Goal: Task Accomplishment & Management: Manage account settings

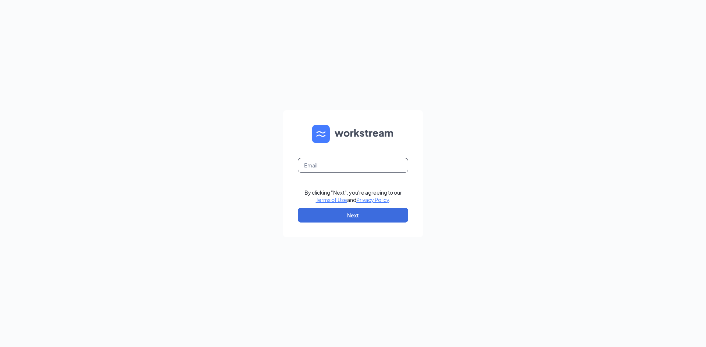
click at [322, 167] on input "text" at bounding box center [353, 165] width 110 height 15
click at [331, 167] on input "[EMAIL_ADDRESS][DOMAIN_NAME]" at bounding box center [353, 165] width 110 height 15
type input "[EMAIL_ADDRESS][DOMAIN_NAME]"
click at [352, 215] on button "Next" at bounding box center [353, 215] width 110 height 15
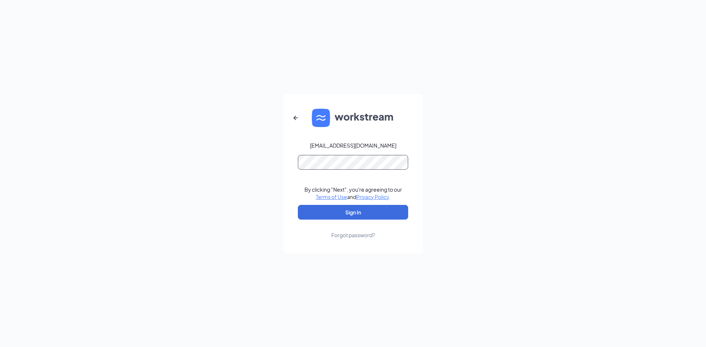
click at [298, 205] on button "Sign In" at bounding box center [353, 212] width 110 height 15
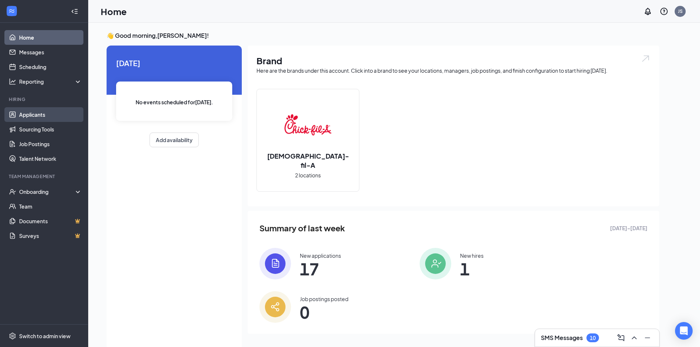
click at [54, 116] on link "Applicants" at bounding box center [50, 114] width 63 height 15
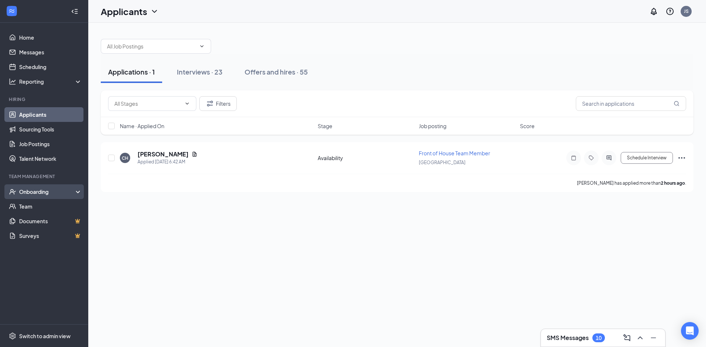
click at [59, 191] on div "Onboarding" at bounding box center [47, 191] width 57 height 7
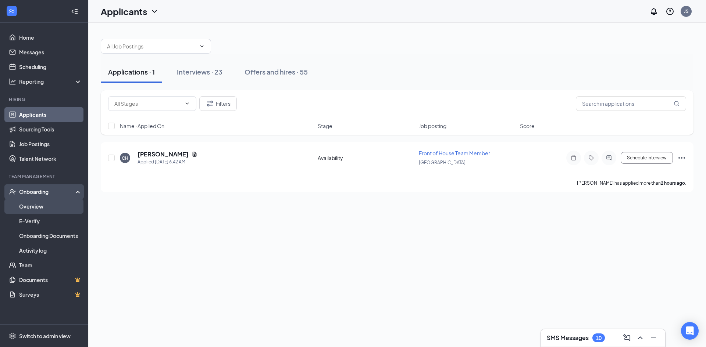
click at [57, 204] on link "Overview" at bounding box center [50, 206] width 63 height 15
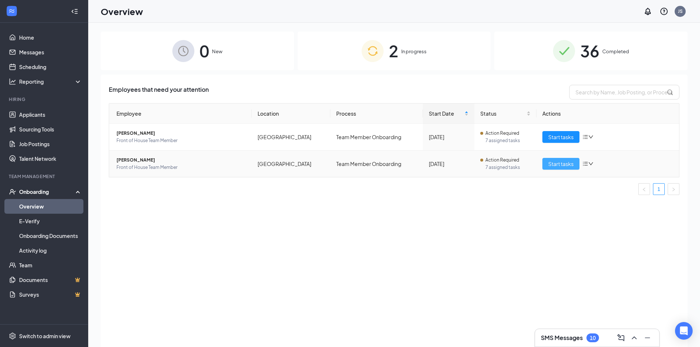
click at [551, 167] on span "Start tasks" at bounding box center [560, 164] width 25 height 8
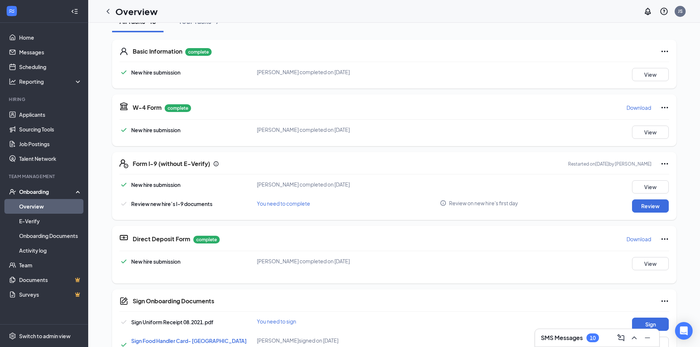
scroll to position [110, 0]
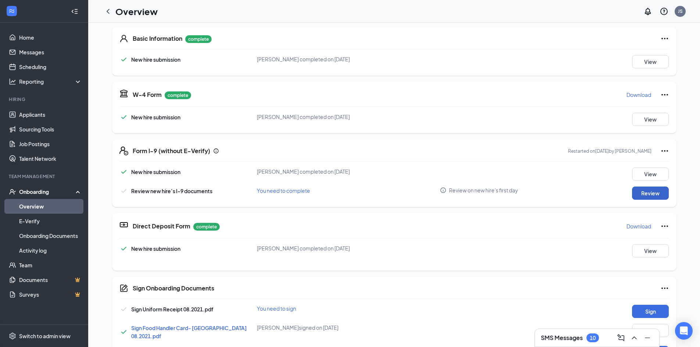
click at [649, 196] on button "Review" at bounding box center [650, 193] width 37 height 13
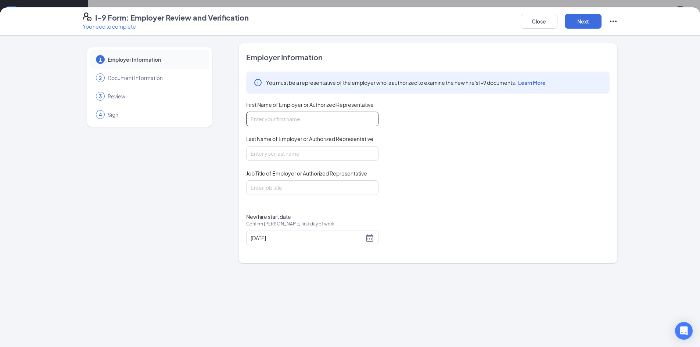
click at [333, 113] on input "First Name of Employer or Authorized Representative" at bounding box center [312, 119] width 132 height 15
type input "Jorge"
click at [329, 154] on input "Last Name of Employer or Authorized Representative" at bounding box center [312, 153] width 132 height 15
type input "Segura"
click at [331, 187] on input "Job Title of Employer or Authorized Representative" at bounding box center [312, 187] width 132 height 15
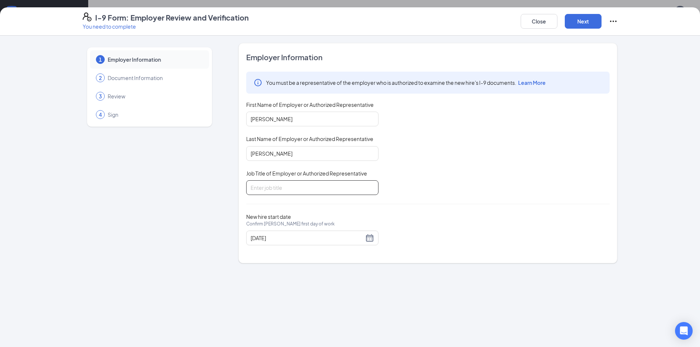
type input "S"
click at [282, 189] on input "Director of operations" at bounding box center [312, 187] width 132 height 15
type input "Director of Operations"
click at [421, 199] on div "Employer Information You must be a representative of the employer who is author…" at bounding box center [427, 153] width 363 height 202
click at [576, 19] on button "Next" at bounding box center [583, 21] width 37 height 15
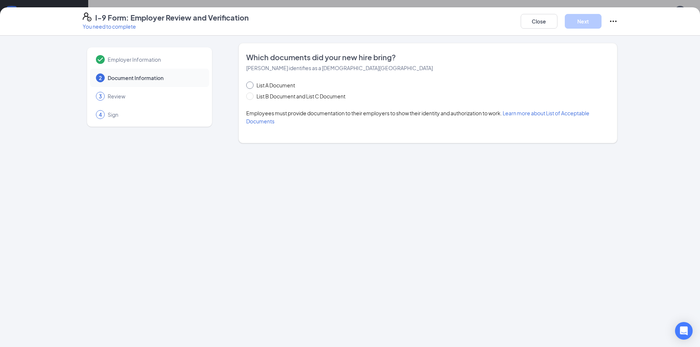
click at [273, 85] on span "List A Document" at bounding box center [276, 85] width 44 height 8
click at [251, 85] on input "List A Document" at bounding box center [248, 84] width 5 height 5
radio input "true"
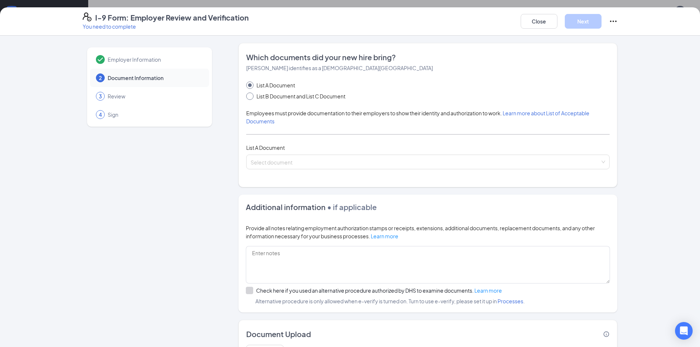
click at [283, 94] on span "List B Document and List C Document" at bounding box center [301, 96] width 95 height 8
click at [251, 94] on input "List B Document and List C Document" at bounding box center [248, 95] width 5 height 5
radio input "true"
radio input "false"
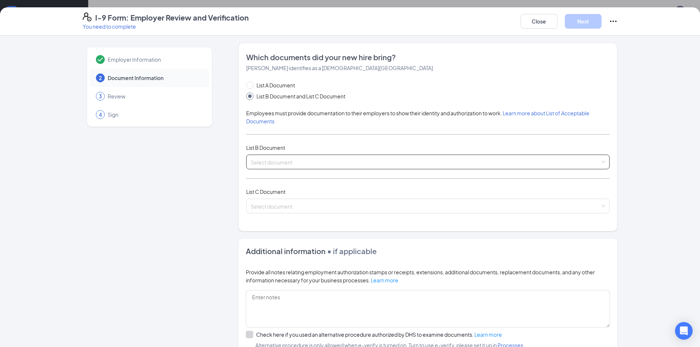
click at [282, 157] on input "search" at bounding box center [425, 160] width 349 height 11
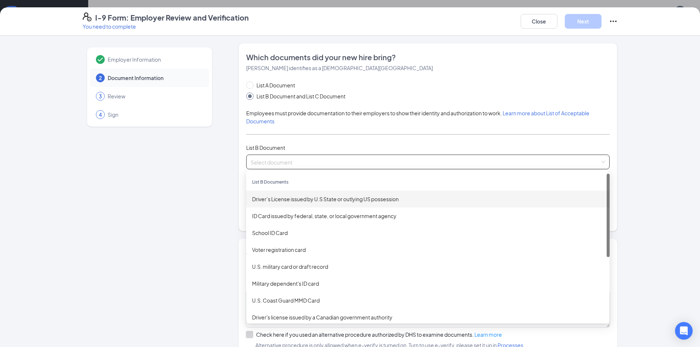
click at [315, 201] on div "Driver’s License issued by U.S State or outlying US possession" at bounding box center [428, 199] width 352 height 8
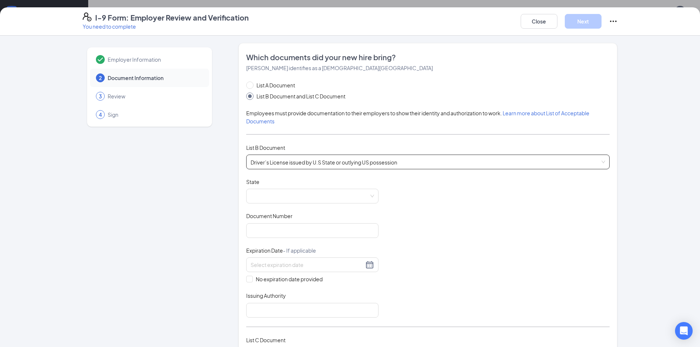
click at [315, 201] on span at bounding box center [312, 196] width 123 height 14
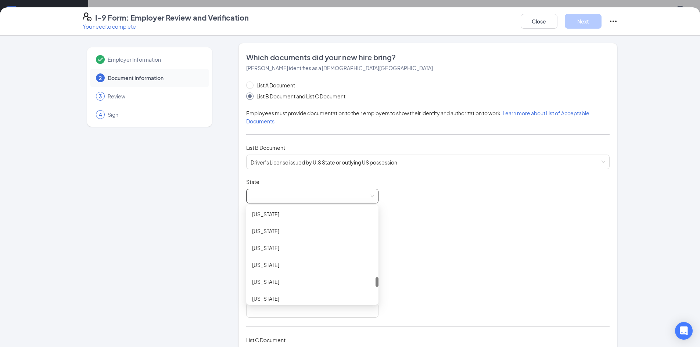
scroll to position [772, 0]
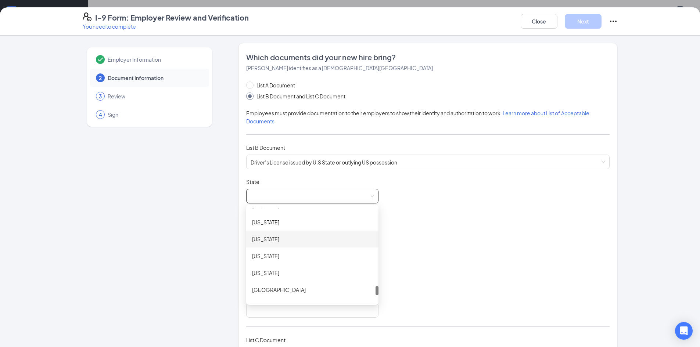
click at [305, 241] on div "Texas" at bounding box center [312, 239] width 121 height 8
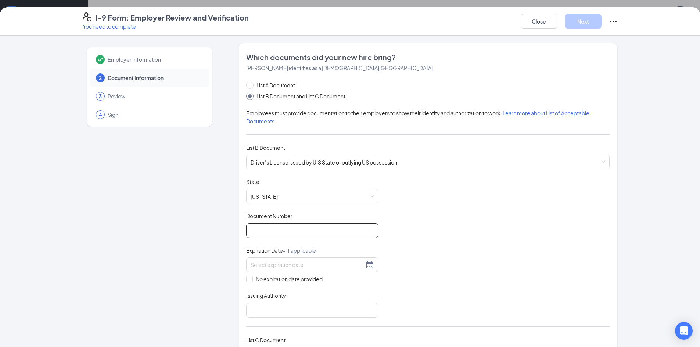
click at [303, 233] on input "Document Number" at bounding box center [312, 230] width 132 height 15
type input "49884206"
click at [368, 266] on div at bounding box center [312, 265] width 123 height 9
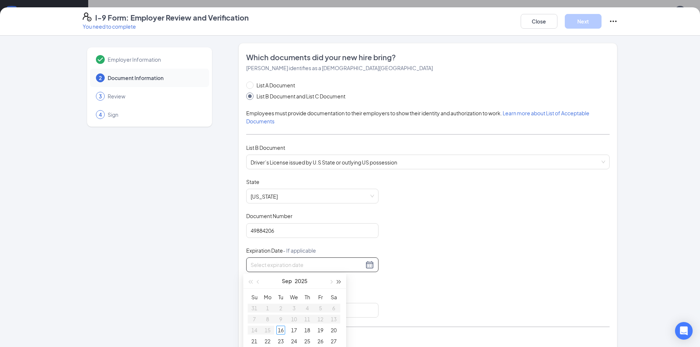
click at [339, 282] on span "button" at bounding box center [339, 282] width 4 height 4
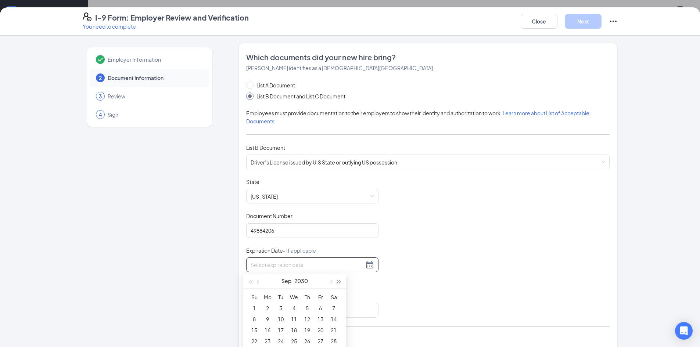
click at [339, 282] on span "button" at bounding box center [339, 282] width 4 height 4
click at [261, 283] on button "button" at bounding box center [258, 281] width 8 height 15
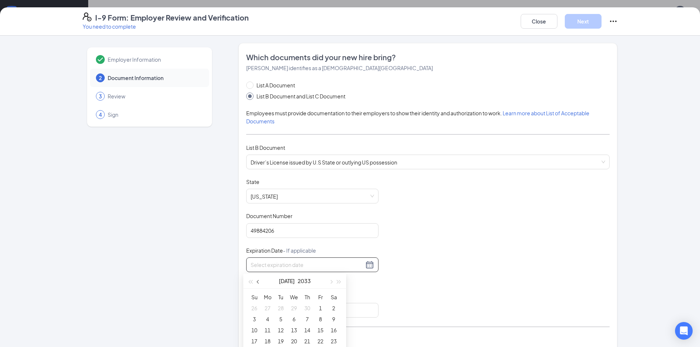
click at [261, 283] on button "button" at bounding box center [258, 281] width 8 height 15
click at [331, 281] on span "button" at bounding box center [331, 282] width 4 height 4
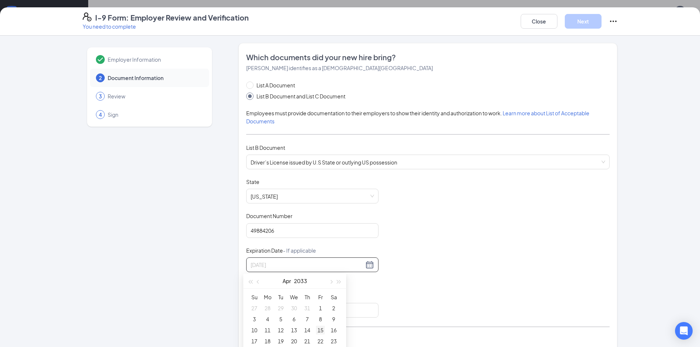
type input "04/15/2033"
type input "04/23/2033"
click at [333, 306] on div "23" at bounding box center [333, 304] width 9 height 9
click at [300, 307] on input "Issuing Authority" at bounding box center [312, 310] width 132 height 15
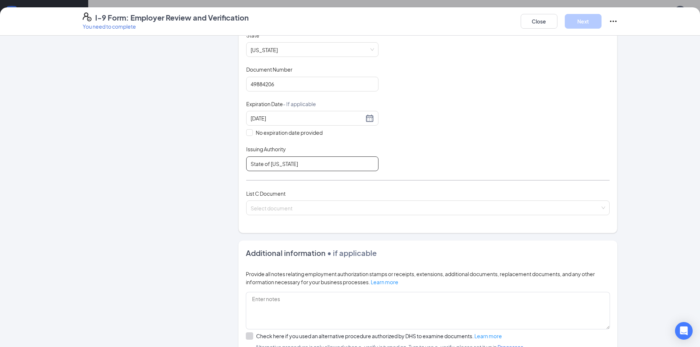
scroll to position [147, 0]
type input "State of Texas"
click at [406, 156] on div "Document Title Driver’s License issued by U.S State or outlying US possession S…" at bounding box center [427, 101] width 363 height 140
click at [293, 203] on input "search" at bounding box center [425, 206] width 349 height 11
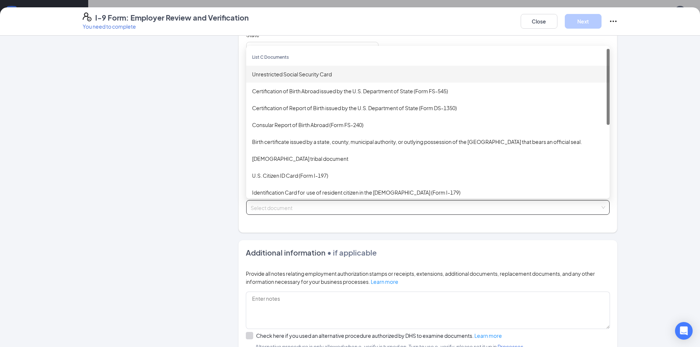
click at [308, 72] on div "Unrestricted Social Security Card" at bounding box center [428, 74] width 352 height 8
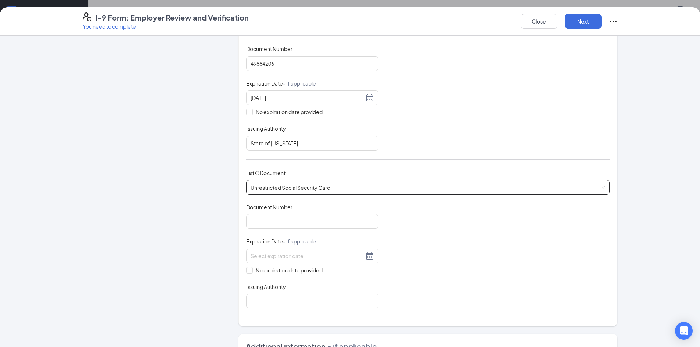
scroll to position [184, 0]
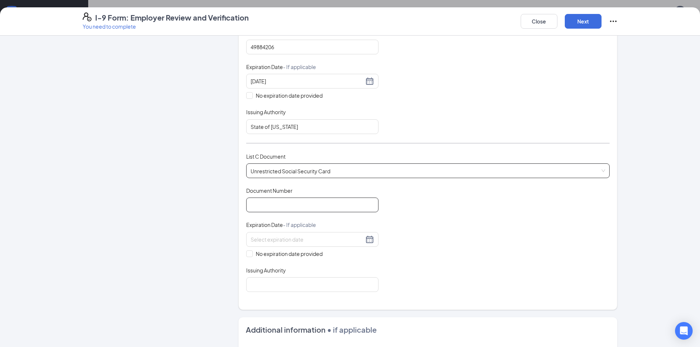
click at [311, 209] on input "Document Number" at bounding box center [312, 205] width 132 height 15
type input "679129502"
click at [447, 215] on div "Document Title Unrestricted Social Security Card Document Number 679129502 Expi…" at bounding box center [427, 239] width 363 height 105
click at [284, 251] on span "No expiration date provided" at bounding box center [289, 254] width 73 height 8
click at [251, 251] on input "No expiration date provided" at bounding box center [248, 253] width 5 height 5
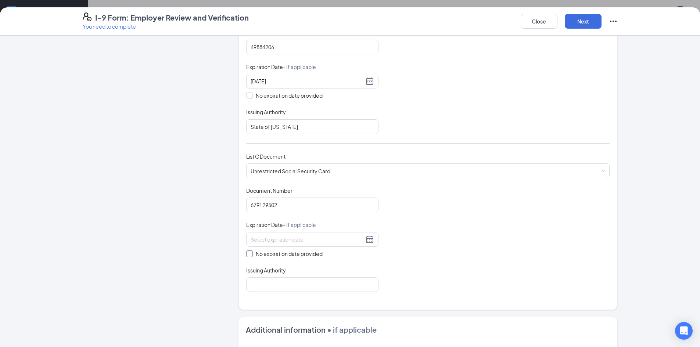
checkbox input "true"
click at [288, 290] on input "Issuing Authority" at bounding box center [312, 286] width 132 height 15
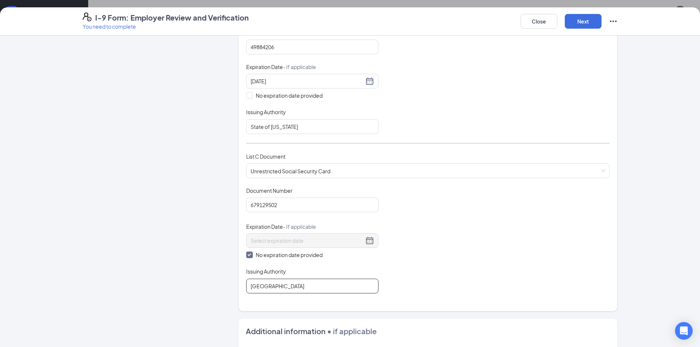
type input "United States of America"
click at [569, 246] on div "Document Title Unrestricted Social Security Card Document Number 679129502 Expi…" at bounding box center [427, 240] width 363 height 107
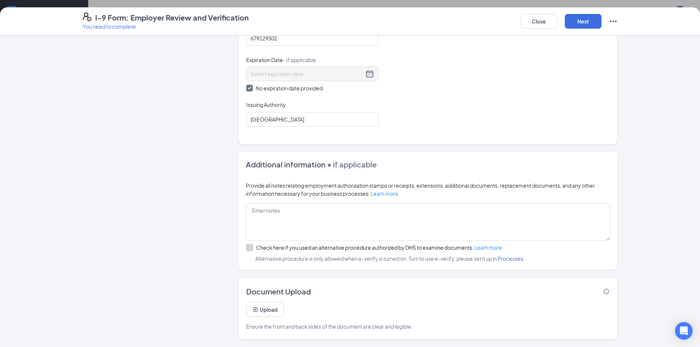
scroll to position [257, 0]
click at [599, 8] on div "I-9 Form: Employer Review and Verification You need to complete Close Next" at bounding box center [350, 21] width 700 height 28
click at [591, 16] on button "Next" at bounding box center [583, 21] width 37 height 15
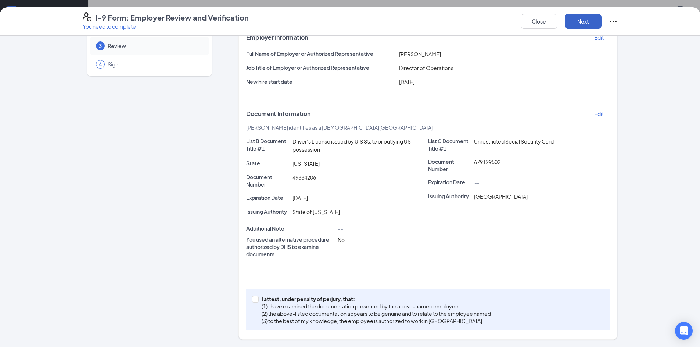
click at [587, 20] on button "Next" at bounding box center [583, 21] width 37 height 15
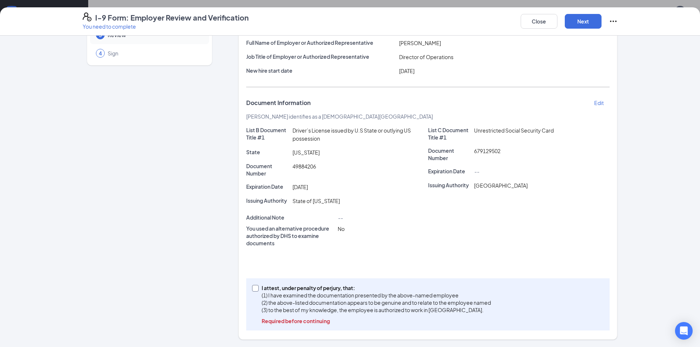
click at [253, 290] on input "I attest, under penalty of perjury, that: (1) I have examined the documentation…" at bounding box center [254, 287] width 5 height 5
checkbox input "true"
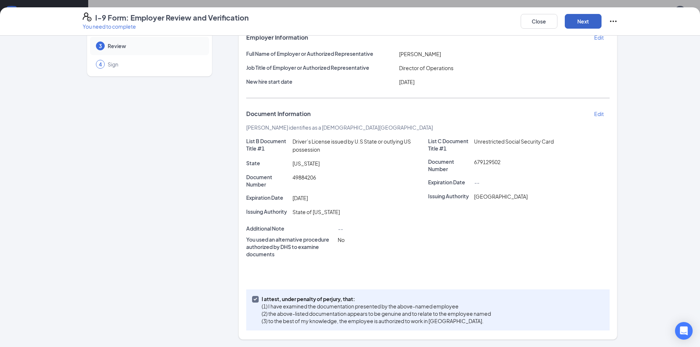
click at [588, 18] on button "Next" at bounding box center [583, 21] width 37 height 15
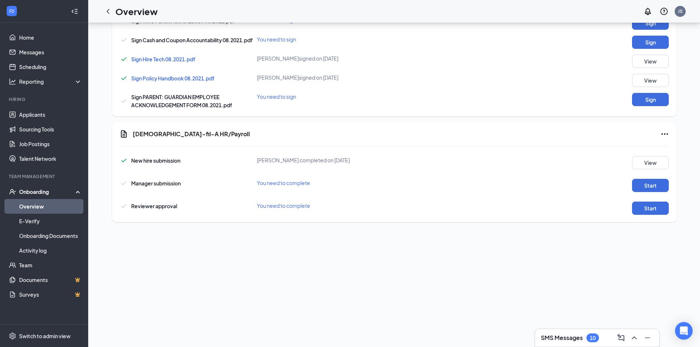
scroll to position [20, 0]
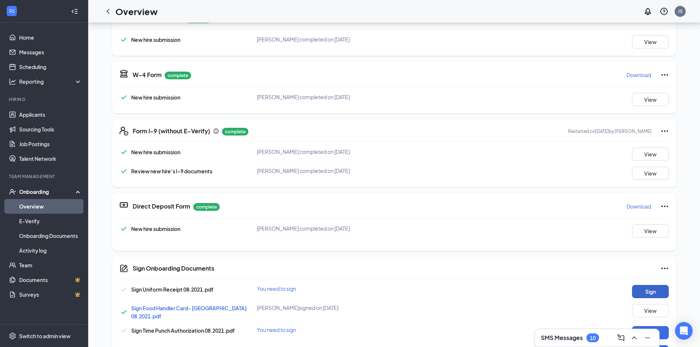
click at [656, 288] on button "Sign" at bounding box center [650, 291] width 37 height 13
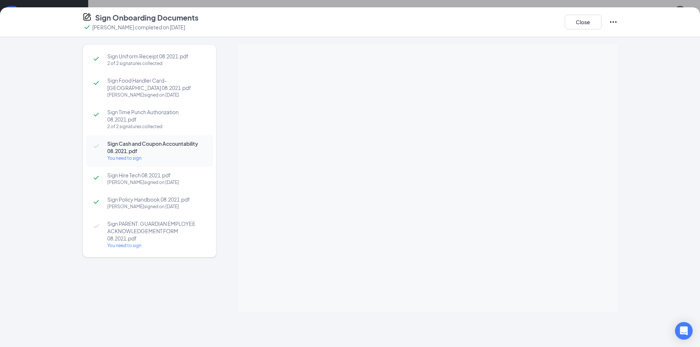
scroll to position [167, 0]
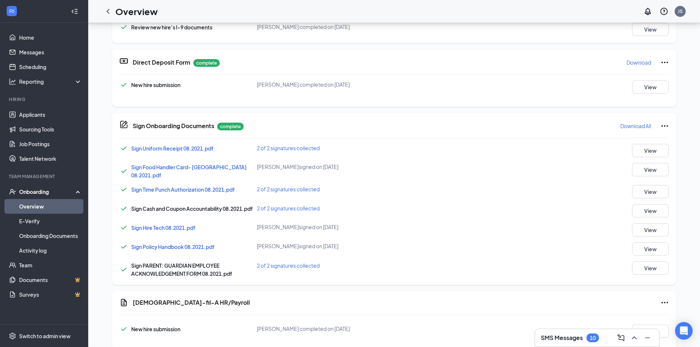
click at [528, 198] on div "Sign Onboarding Documents Caleb Breeden completed on Sep 4, 2025 Close Sign Uni…" at bounding box center [350, 173] width 700 height 347
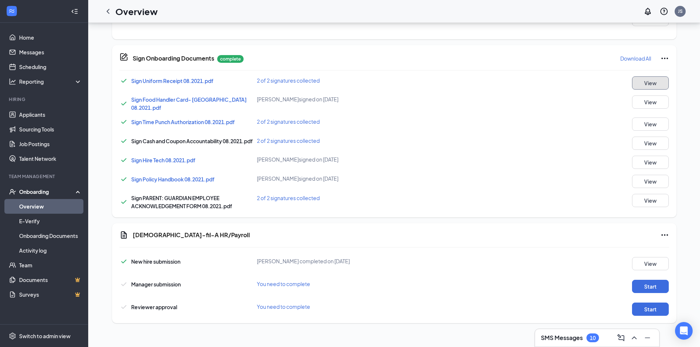
scroll to position [240, 0]
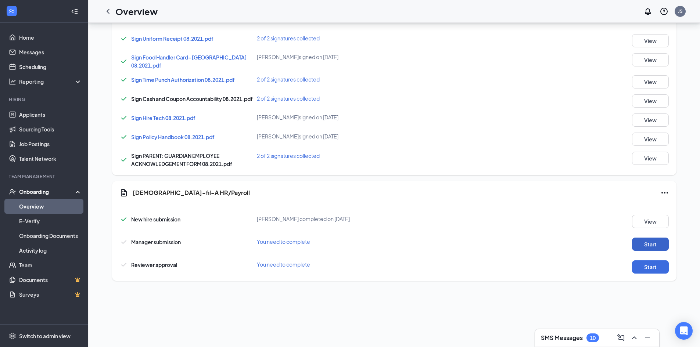
click at [655, 247] on button "Start" at bounding box center [650, 244] width 37 height 13
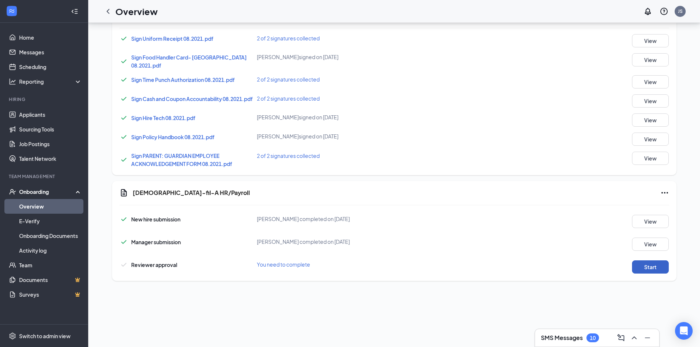
click at [650, 270] on button "Start" at bounding box center [650, 267] width 37 height 13
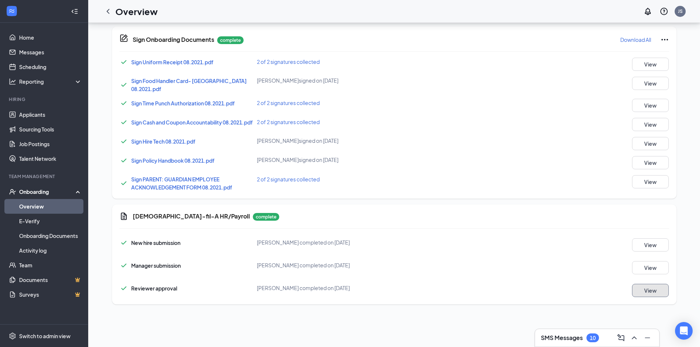
scroll to position [73, 0]
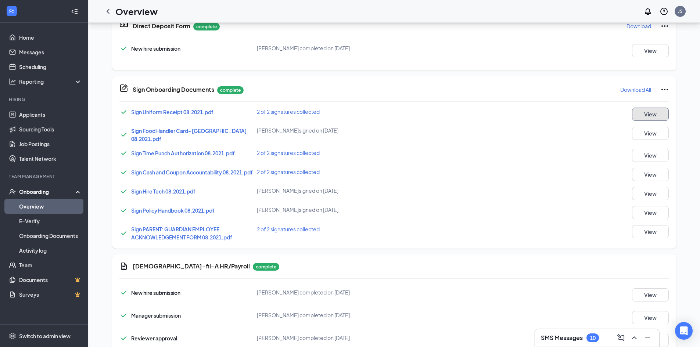
click at [660, 116] on button "View" at bounding box center [650, 114] width 37 height 13
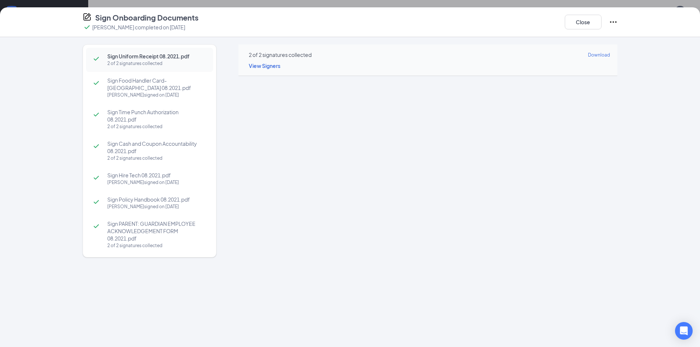
scroll to position [336, 0]
click at [583, 19] on button "Close" at bounding box center [583, 22] width 37 height 15
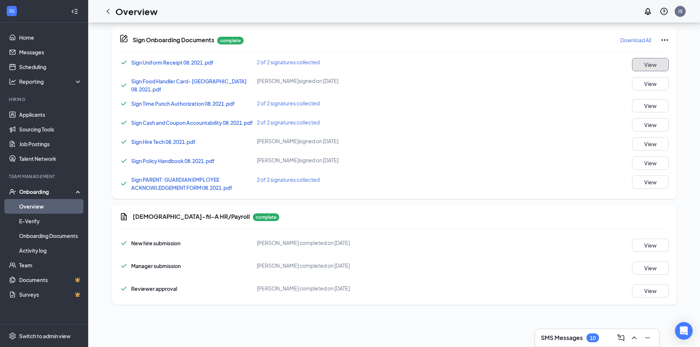
scroll to position [0, 0]
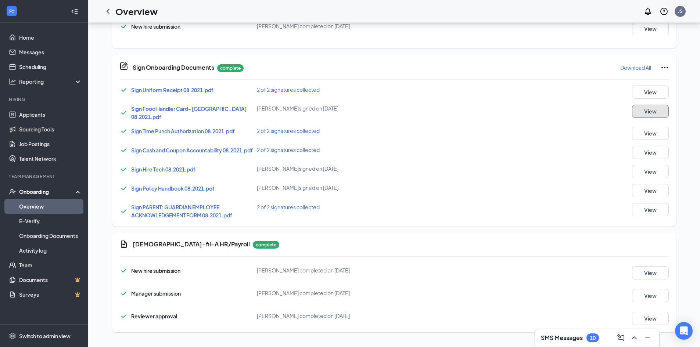
click at [646, 113] on button "View" at bounding box center [650, 111] width 37 height 13
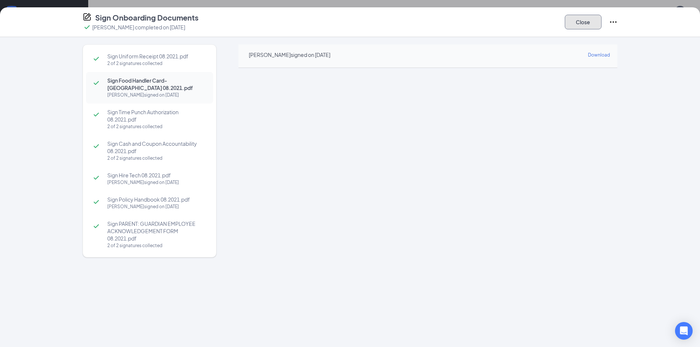
click at [577, 19] on button "Close" at bounding box center [583, 22] width 37 height 15
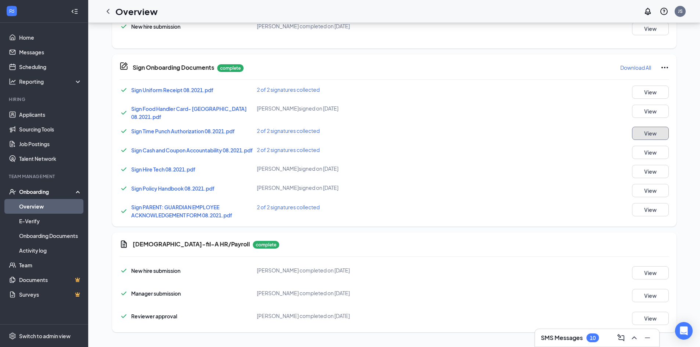
click at [656, 133] on button "View" at bounding box center [650, 133] width 37 height 13
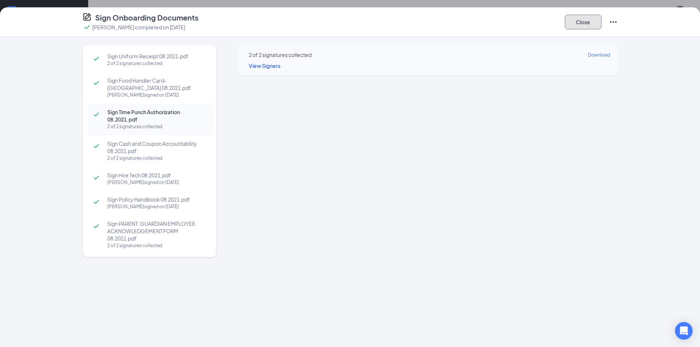
drag, startPoint x: 592, startPoint y: 17, endPoint x: 576, endPoint y: 21, distance: 16.1
click at [576, 21] on button "Close" at bounding box center [583, 22] width 37 height 15
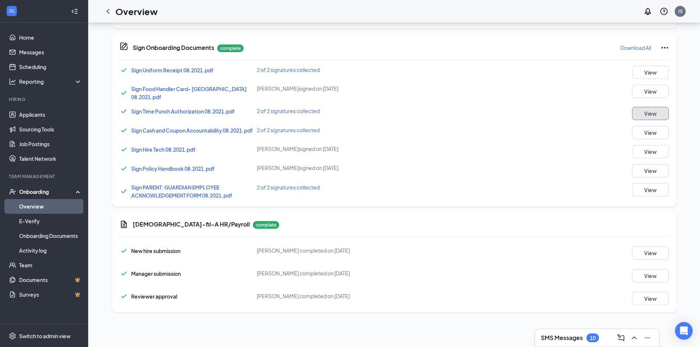
scroll to position [37, 0]
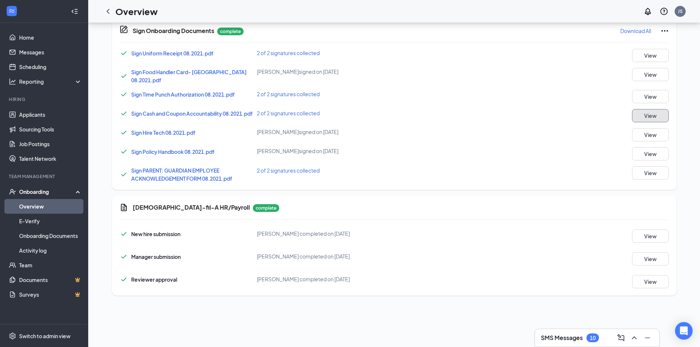
click at [655, 114] on button "View" at bounding box center [650, 115] width 37 height 13
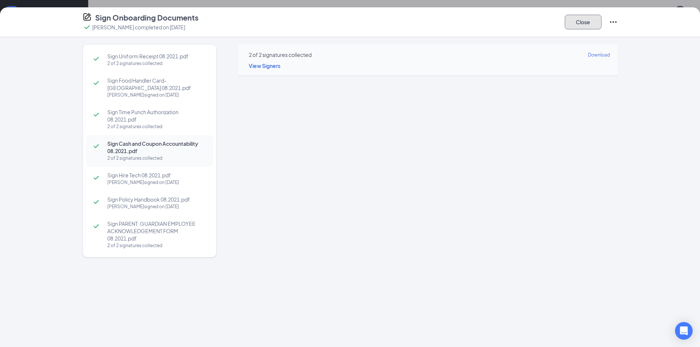
click at [598, 20] on button "Close" at bounding box center [583, 22] width 37 height 15
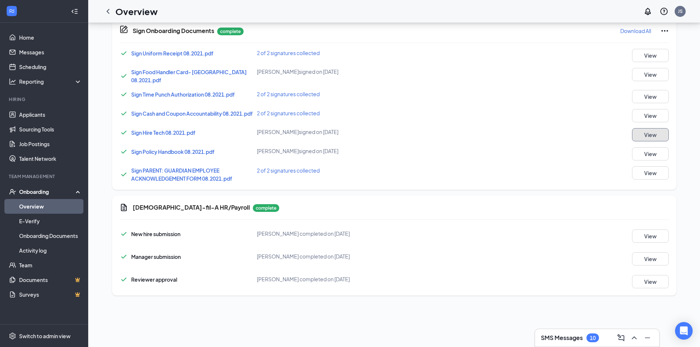
click at [646, 131] on button "View" at bounding box center [650, 134] width 37 height 13
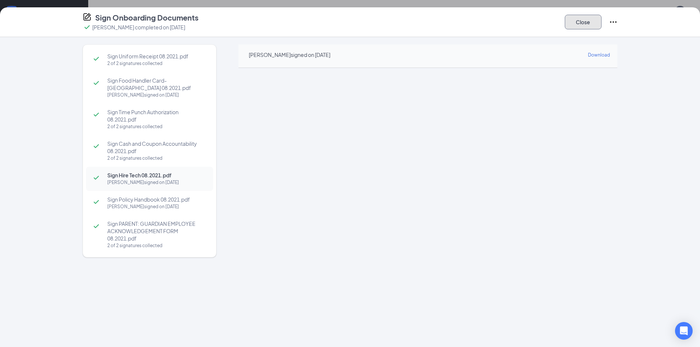
click at [577, 22] on button "Close" at bounding box center [583, 22] width 37 height 15
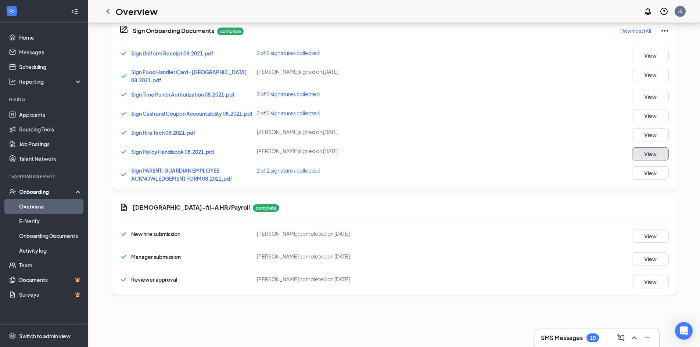
click at [643, 149] on button "View" at bounding box center [650, 153] width 37 height 13
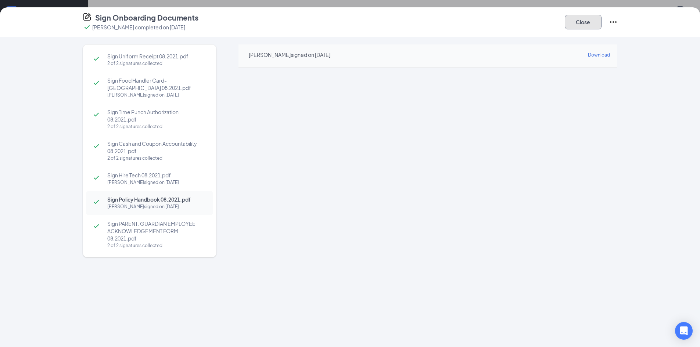
click at [577, 24] on button "Close" at bounding box center [583, 22] width 37 height 15
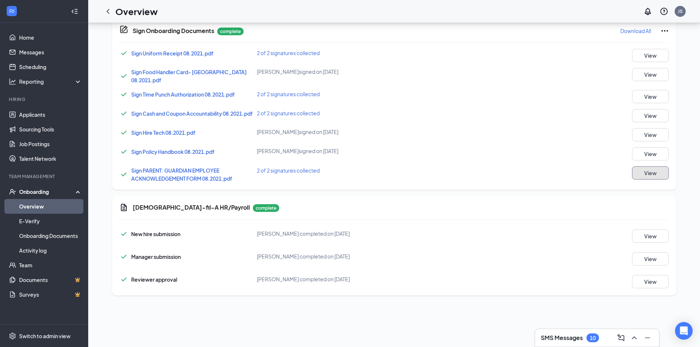
click at [645, 168] on button "View" at bounding box center [650, 172] width 37 height 13
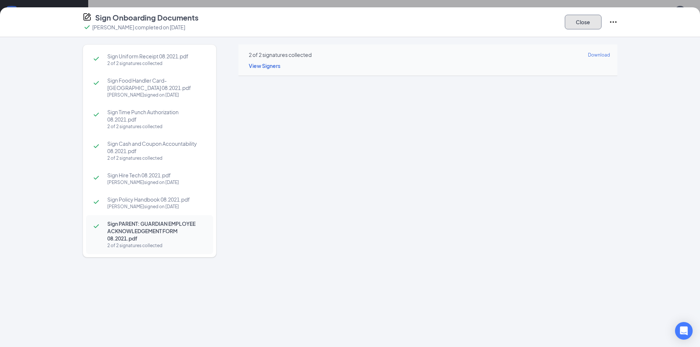
click at [580, 25] on button "Close" at bounding box center [583, 22] width 37 height 15
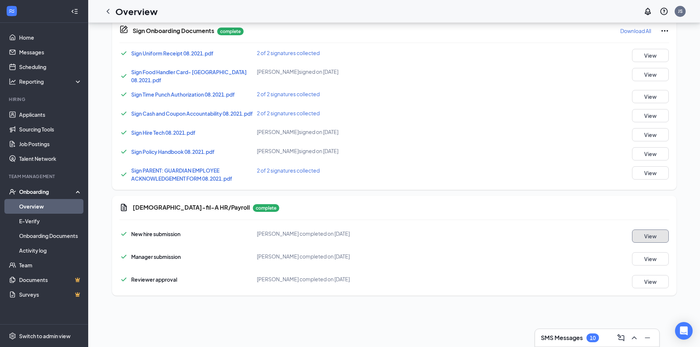
click at [656, 243] on button "View" at bounding box center [650, 236] width 37 height 13
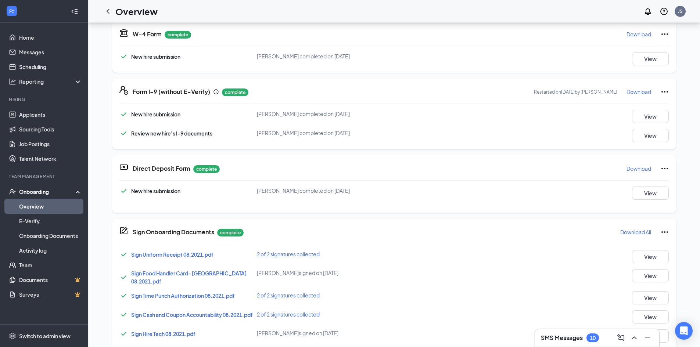
scroll to position [115, 0]
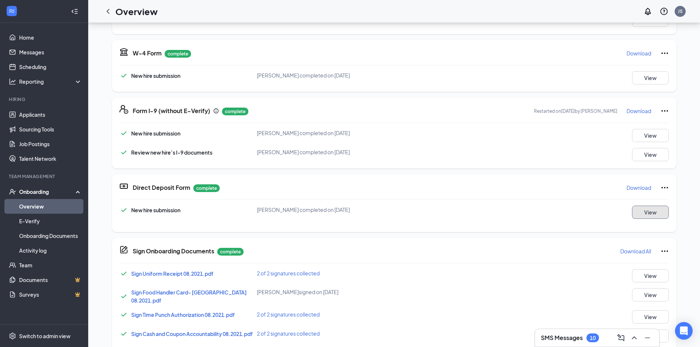
click at [647, 213] on button "View" at bounding box center [650, 212] width 37 height 13
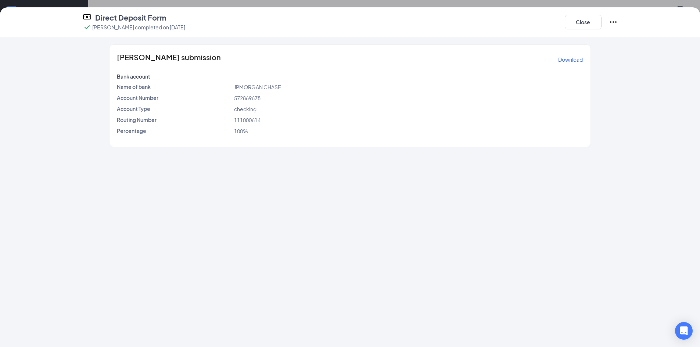
click at [302, 110] on div "checking" at bounding box center [409, 109] width 352 height 8
click at [609, 22] on icon "Ellipses" at bounding box center [613, 22] width 9 height 9
click at [560, 61] on p "Download" at bounding box center [570, 59] width 25 height 7
click at [590, 27] on button "Close" at bounding box center [583, 22] width 37 height 15
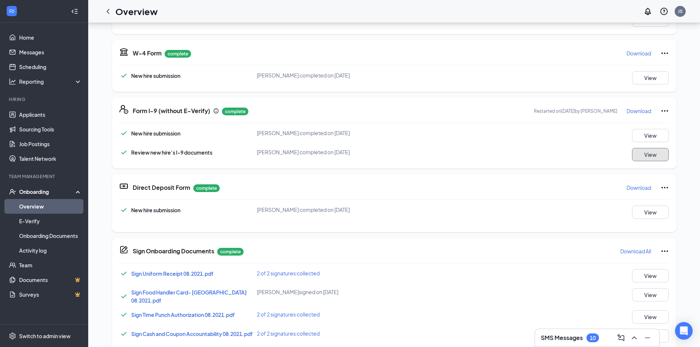
click at [646, 155] on button "View" at bounding box center [650, 154] width 37 height 13
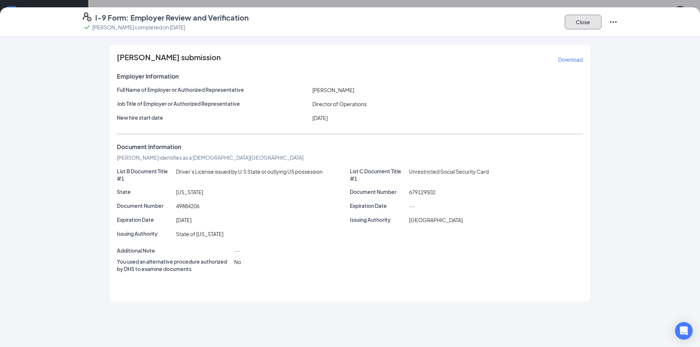
click at [578, 27] on button "Close" at bounding box center [583, 22] width 37 height 15
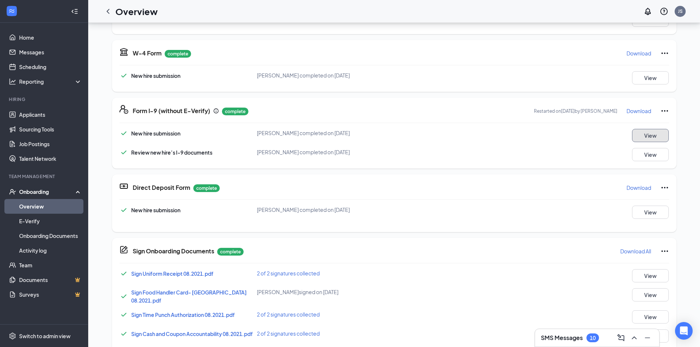
click at [648, 141] on button "View" at bounding box center [650, 135] width 37 height 13
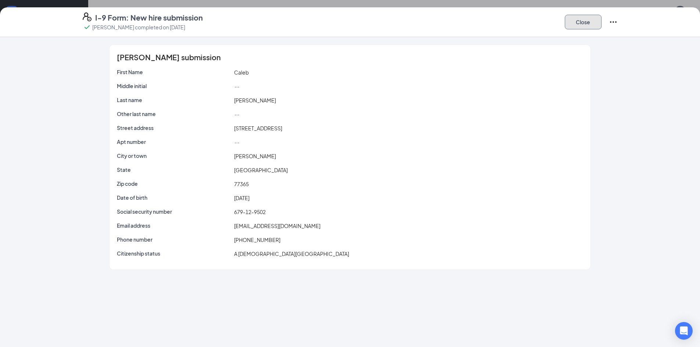
click at [571, 21] on button "Close" at bounding box center [583, 22] width 37 height 15
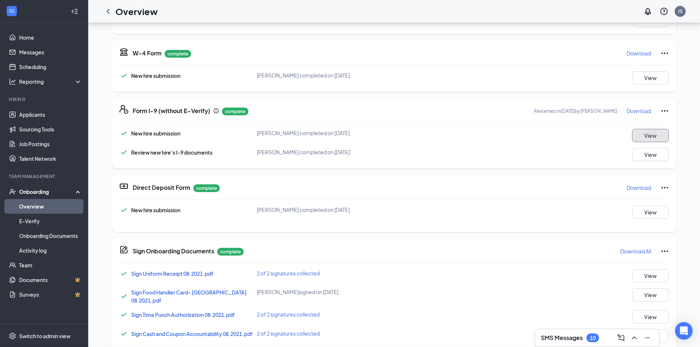
scroll to position [42, 0]
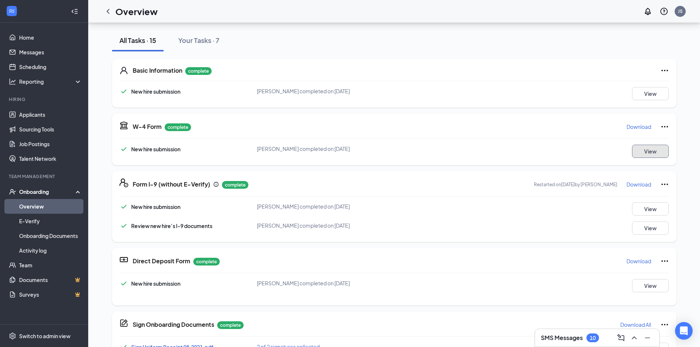
click at [654, 147] on button "View" at bounding box center [650, 151] width 37 height 13
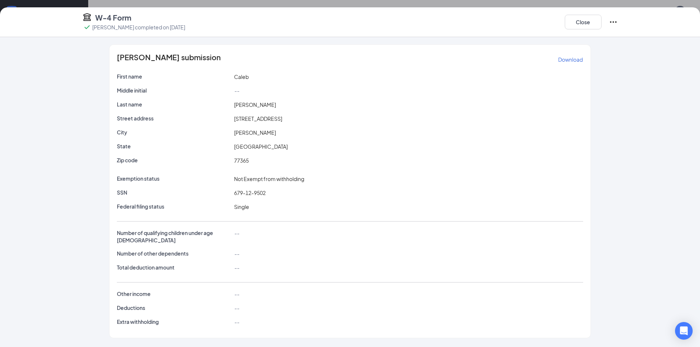
scroll to position [147, 0]
click at [588, 21] on button "Close" at bounding box center [583, 22] width 37 height 15
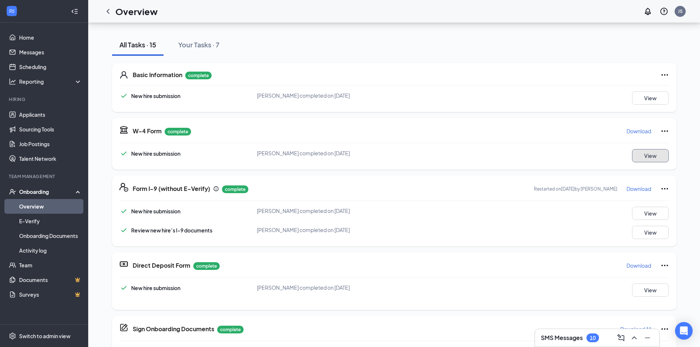
scroll to position [73, 0]
click at [664, 100] on button "View" at bounding box center [650, 98] width 37 height 13
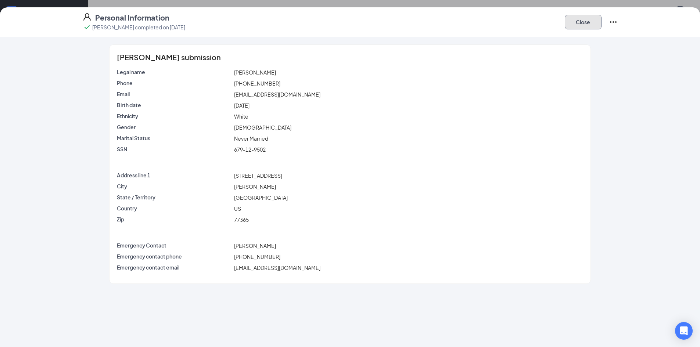
click at [584, 29] on button "Close" at bounding box center [583, 22] width 37 height 15
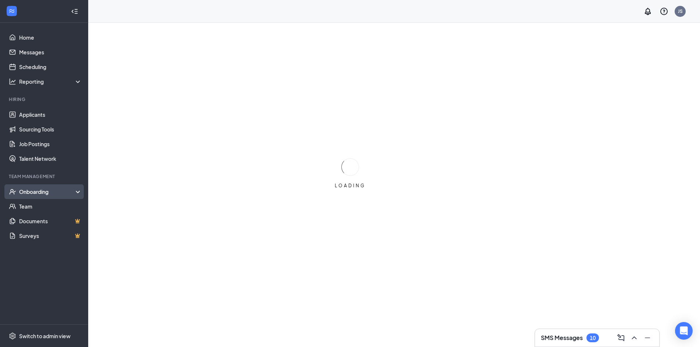
click at [64, 186] on div "Onboarding" at bounding box center [44, 191] width 88 height 15
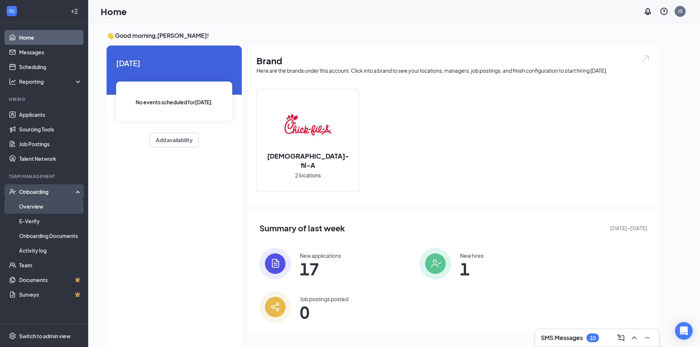
click at [73, 203] on link "Overview" at bounding box center [50, 206] width 63 height 15
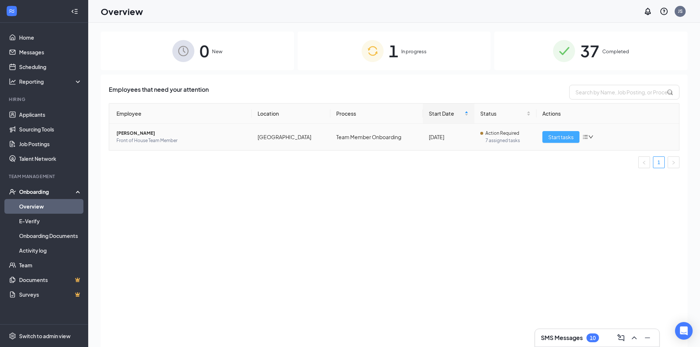
click at [554, 138] on span "Start tasks" at bounding box center [560, 137] width 25 height 8
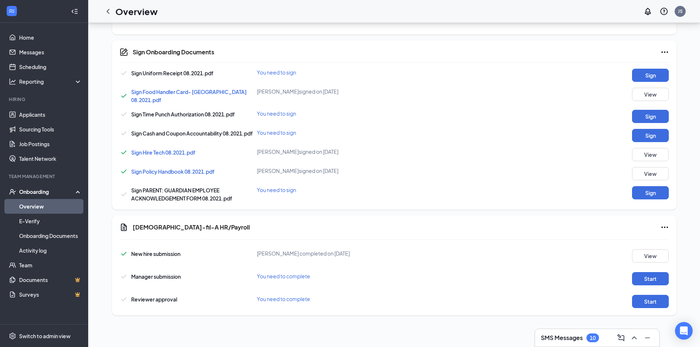
scroll to position [113, 0]
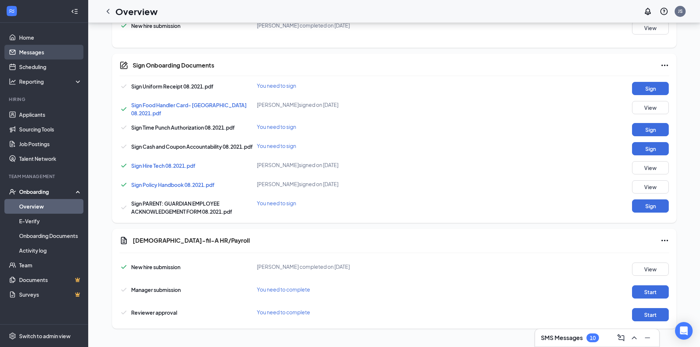
click at [54, 53] on link "Messages" at bounding box center [50, 52] width 63 height 15
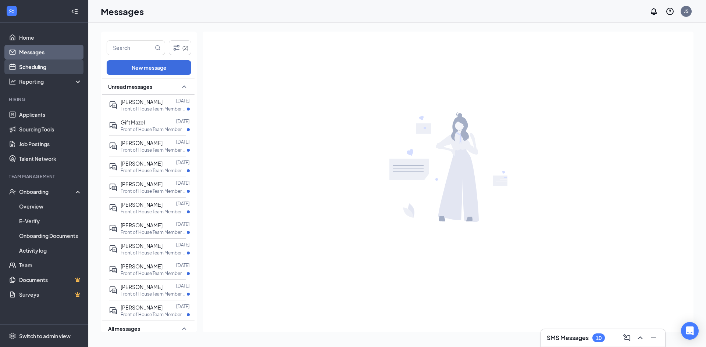
click at [66, 66] on link "Scheduling" at bounding box center [50, 67] width 63 height 15
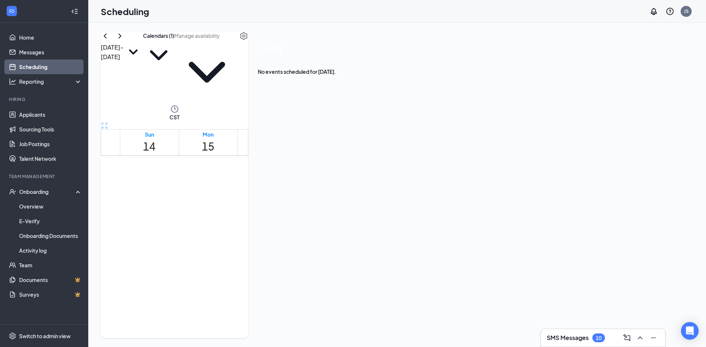
scroll to position [555, 0]
click at [124, 40] on icon "ChevronRight" at bounding box center [119, 36] width 9 height 9
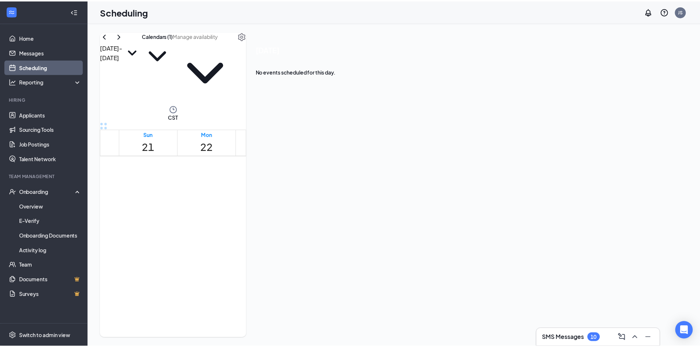
scroll to position [618, 0]
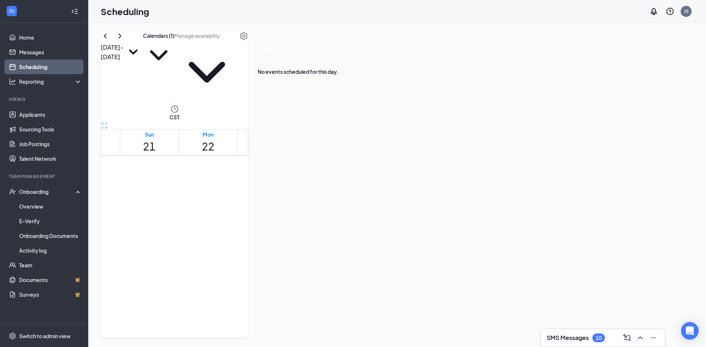
click at [274, 19] on td at bounding box center [326, 15] width 412 height 8
drag, startPoint x: 258, startPoint y: 166, endPoint x: 285, endPoint y: 229, distance: 68.6
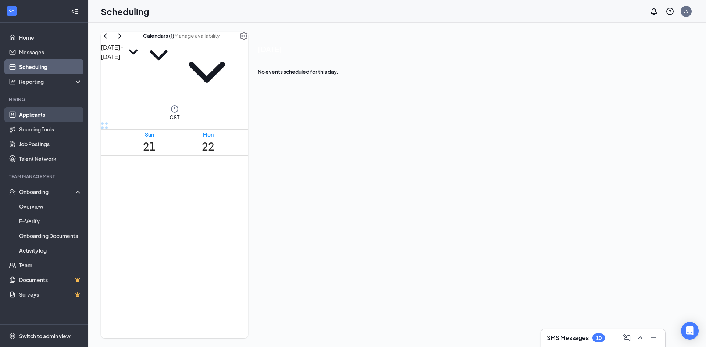
click at [62, 118] on link "Applicants" at bounding box center [50, 114] width 63 height 15
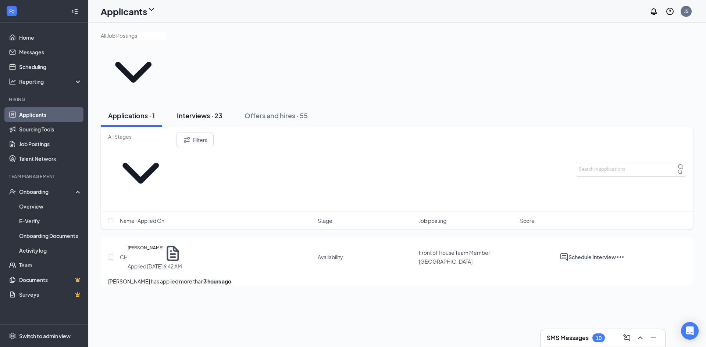
click at [201, 111] on div "Interviews · 23" at bounding box center [200, 115] width 46 height 9
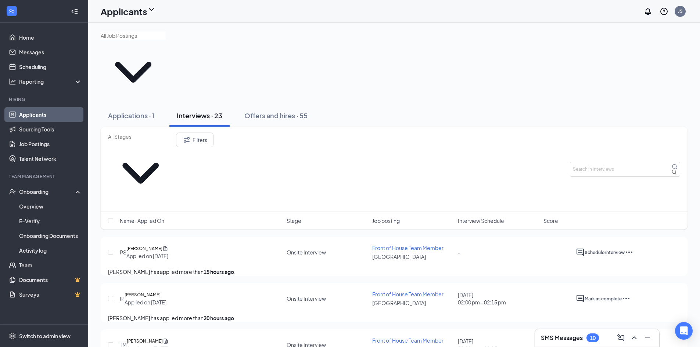
click at [634, 248] on icon "Ellipses" at bounding box center [629, 252] width 9 height 9
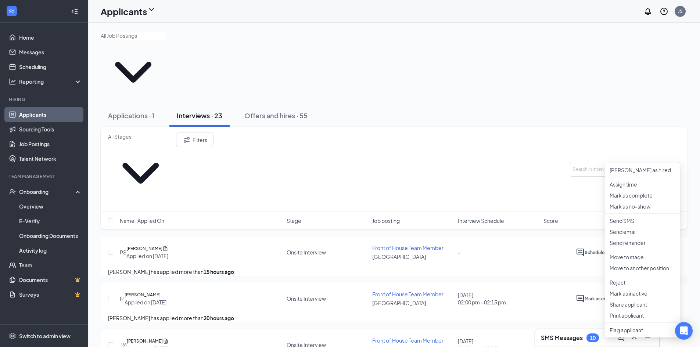
click at [513, 248] on div "-" at bounding box center [498, 252] width 81 height 8
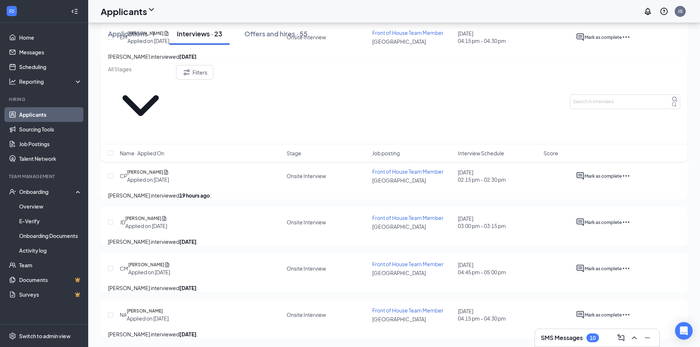
scroll to position [1081, 0]
click at [631, 311] on icon "Ellipses" at bounding box center [626, 315] width 9 height 9
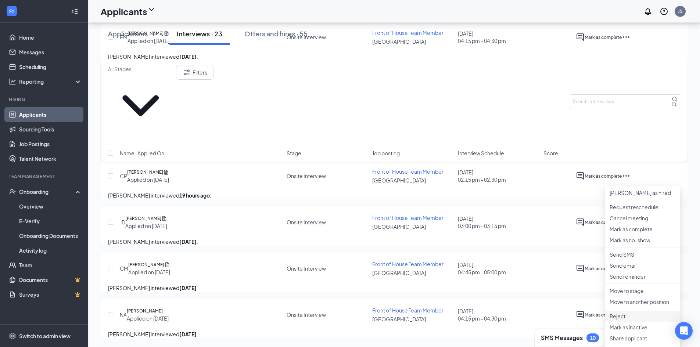
click at [645, 311] on li "Reject" at bounding box center [642, 316] width 75 height 11
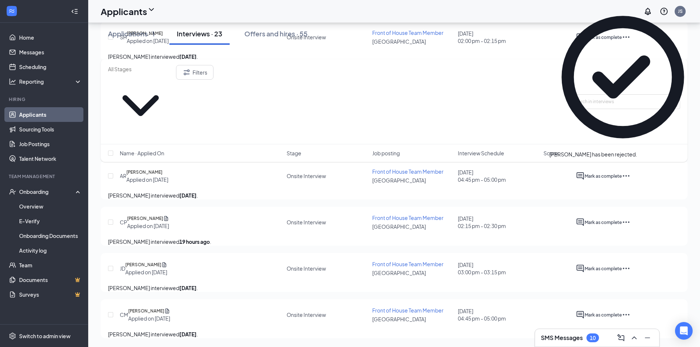
scroll to position [1025, 0]
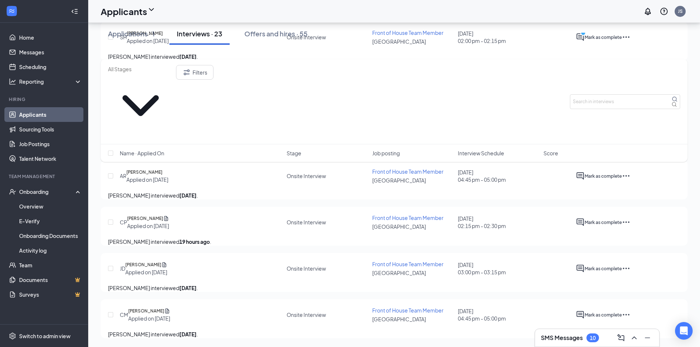
click at [631, 311] on icon "Ellipses" at bounding box center [626, 315] width 9 height 9
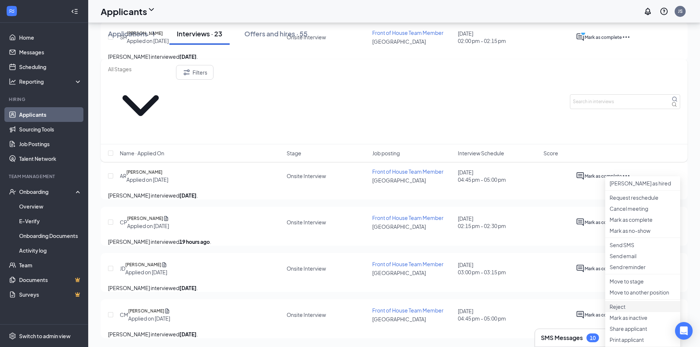
click at [650, 301] on li "Reject" at bounding box center [642, 306] width 75 height 11
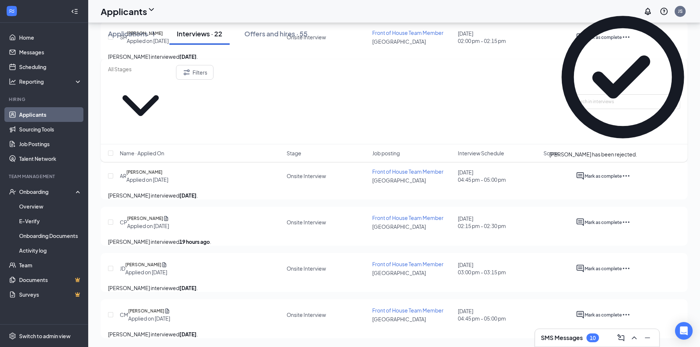
scroll to position [969, 0]
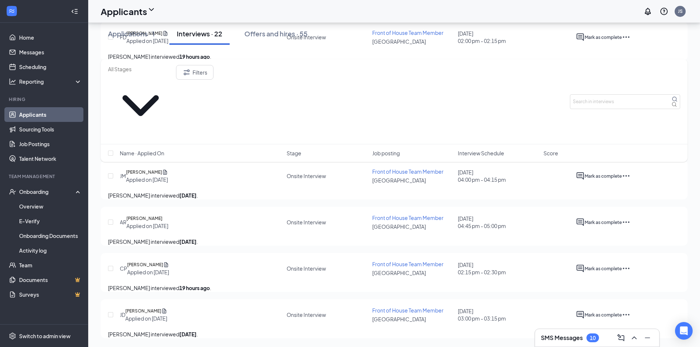
click at [631, 311] on icon "Ellipses" at bounding box center [626, 315] width 9 height 9
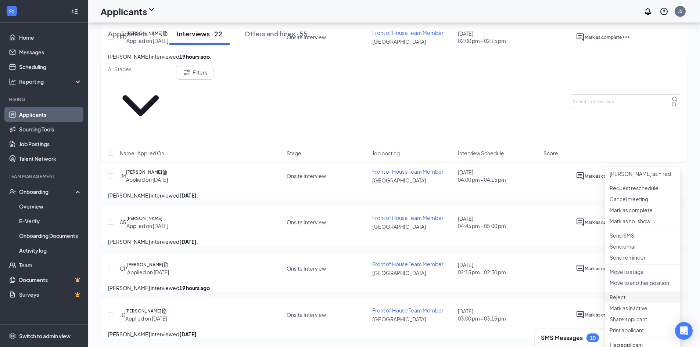
click at [626, 294] on p "Reject" at bounding box center [643, 297] width 66 height 7
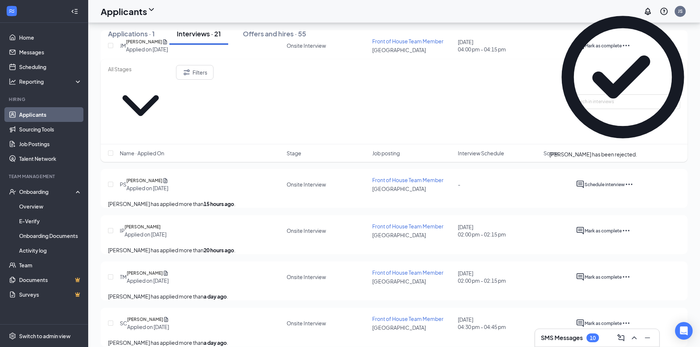
click at [631, 143] on icon "Ellipses" at bounding box center [626, 138] width 9 height 9
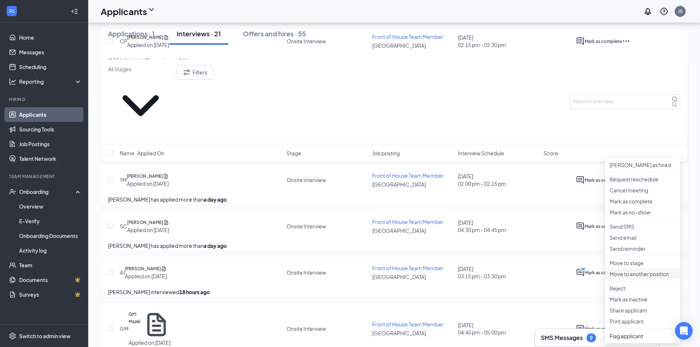
scroll to position [1080, 0]
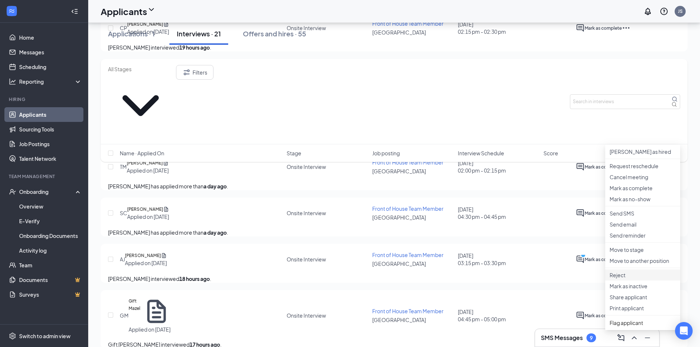
click at [644, 279] on p "Reject" at bounding box center [643, 275] width 66 height 7
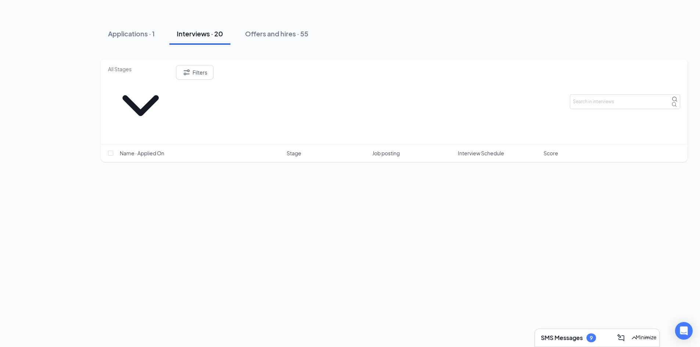
scroll to position [1919, 0]
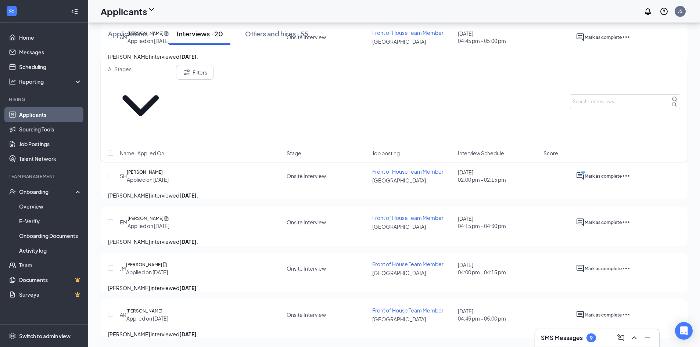
click at [631, 311] on icon "Ellipses" at bounding box center [626, 315] width 9 height 9
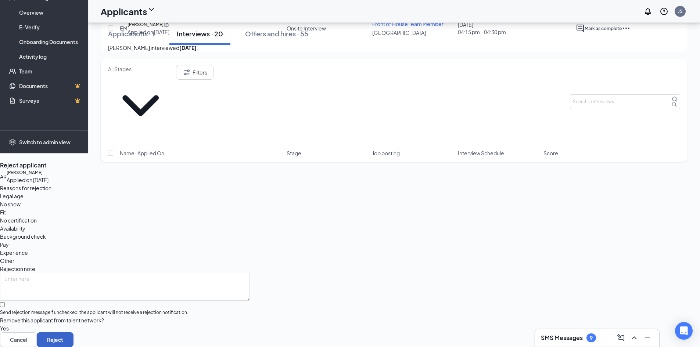
click at [73, 333] on button "Reject" at bounding box center [55, 340] width 37 height 15
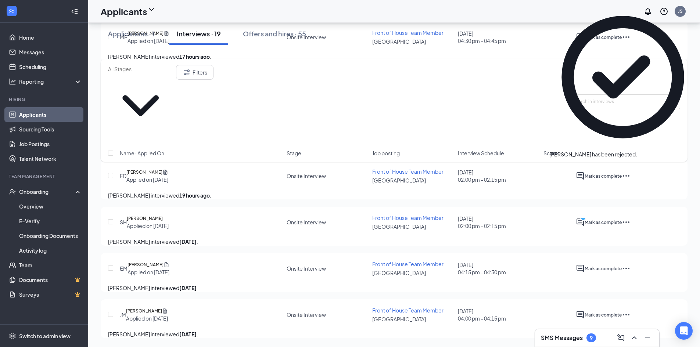
scroll to position [1807, 0]
click at [631, 311] on icon "Ellipses" at bounding box center [626, 315] width 9 height 9
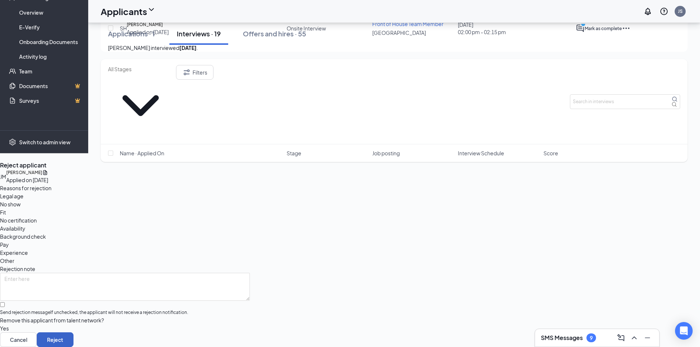
click at [73, 333] on button "Reject" at bounding box center [55, 340] width 37 height 15
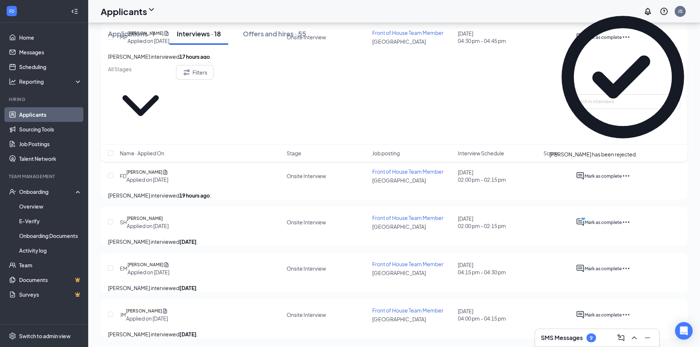
click at [631, 264] on icon "Ellipses" at bounding box center [626, 268] width 9 height 9
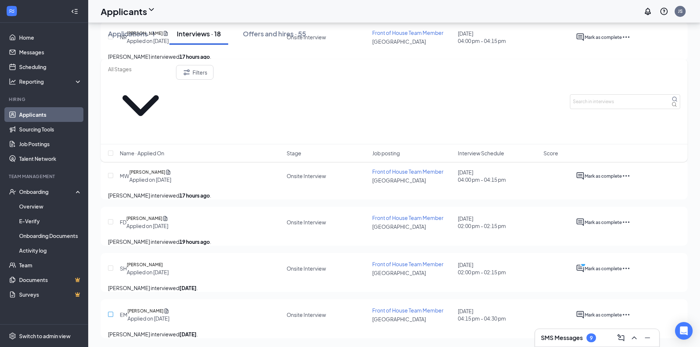
click at [113, 312] on input "checkbox" at bounding box center [110, 314] width 5 height 5
checkbox input "true"
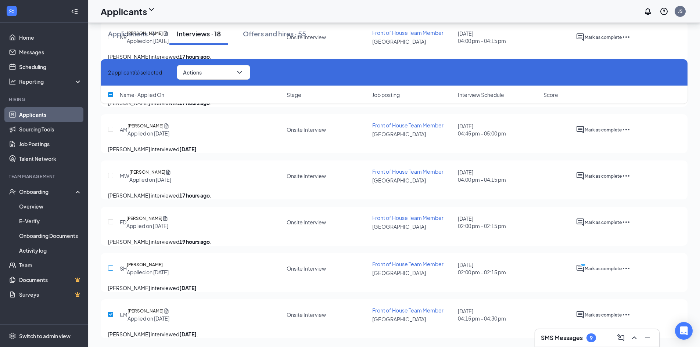
click at [109, 266] on input "checkbox" at bounding box center [110, 268] width 5 height 5
checkbox input "true"
click at [109, 225] on input "checkbox" at bounding box center [110, 221] width 5 height 5
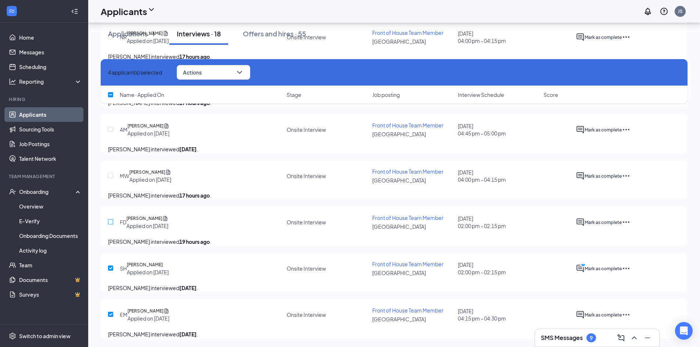
checkbox input "true"
click at [113, 173] on input "checkbox" at bounding box center [110, 175] width 5 height 5
checkbox input "true"
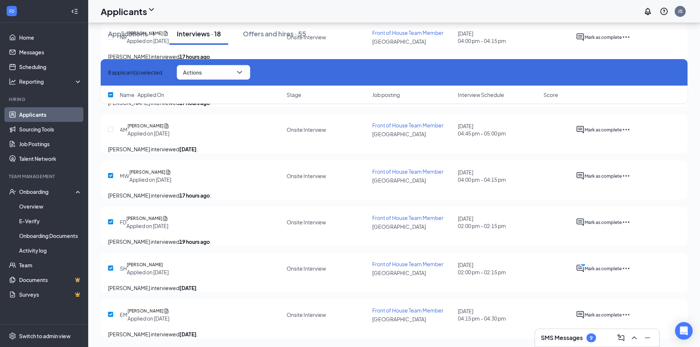
scroll to position [1622, 0]
click at [110, 132] on input "checkbox" at bounding box center [110, 129] width 5 height 5
checkbox input "true"
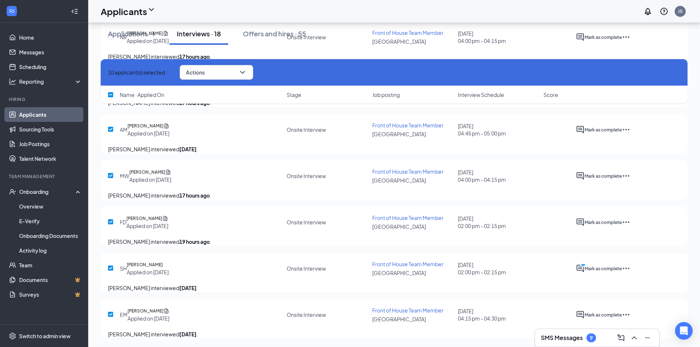
click at [110, 86] on input "checkbox" at bounding box center [110, 82] width 5 height 5
checkbox input "true"
click at [112, 45] on div at bounding box center [111, 37] width 7 height 16
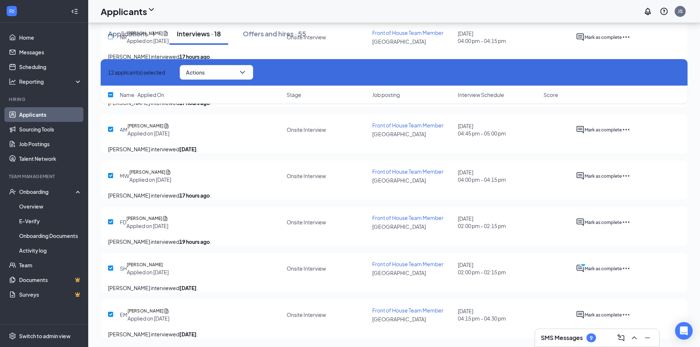
click at [112, 39] on input "checkbox" at bounding box center [110, 36] width 5 height 5
checkbox input "true"
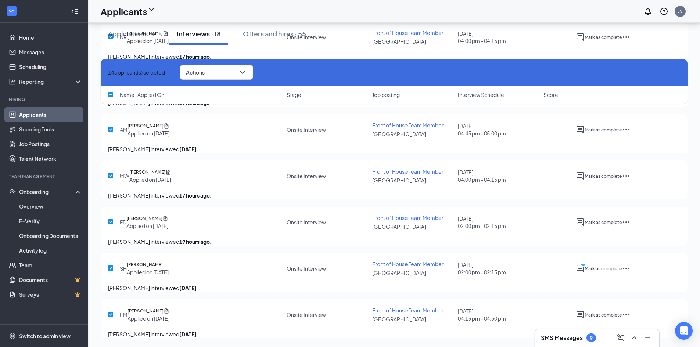
checkbox input "true"
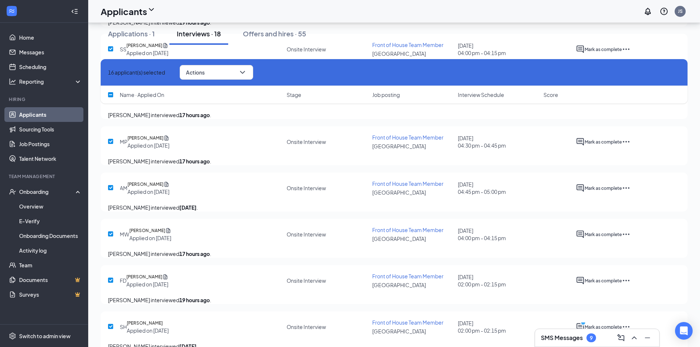
scroll to position [1402, 0]
click at [112, 6] on input "checkbox" at bounding box center [110, 2] width 5 height 5
checkbox input "true"
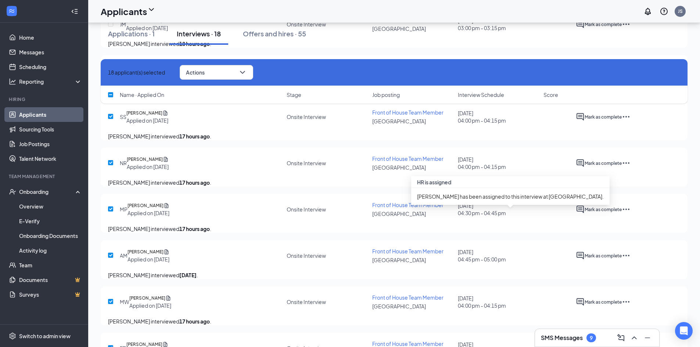
scroll to position [1328, 0]
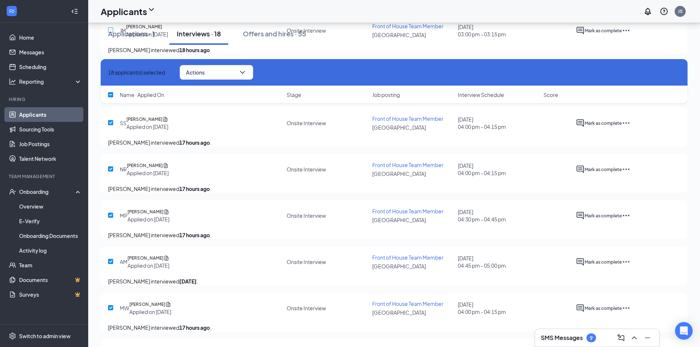
click at [113, 33] on input "checkbox" at bounding box center [110, 30] width 5 height 5
checkbox input "true"
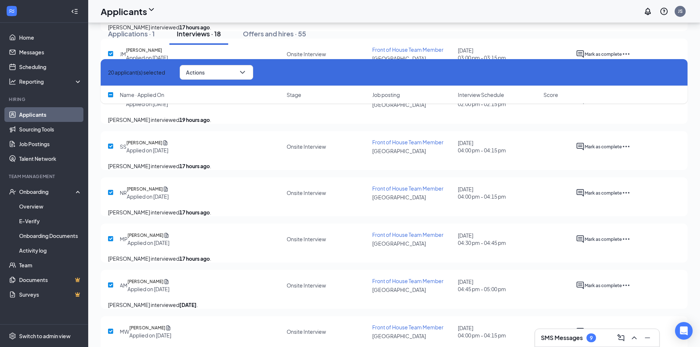
scroll to position [1291, 0]
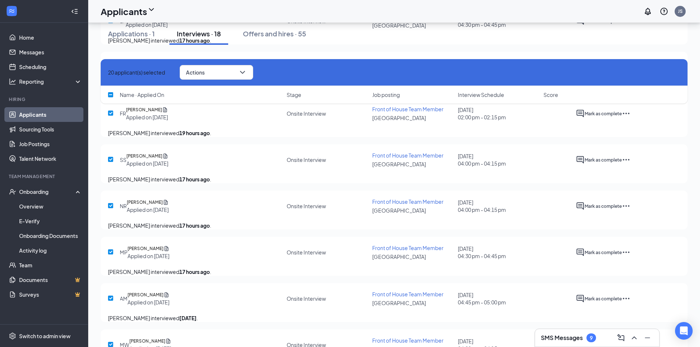
click at [113, 23] on input "checkbox" at bounding box center [110, 20] width 5 height 5
checkbox input "true"
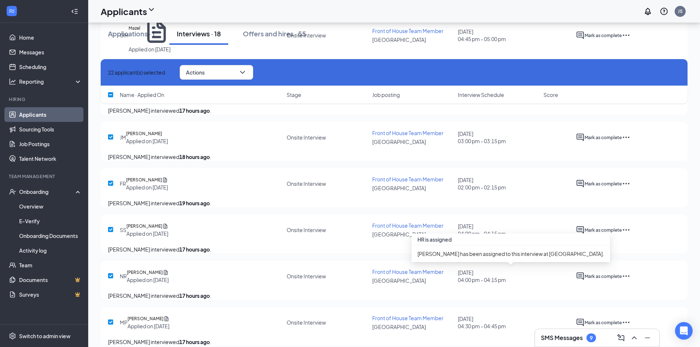
scroll to position [1218, 0]
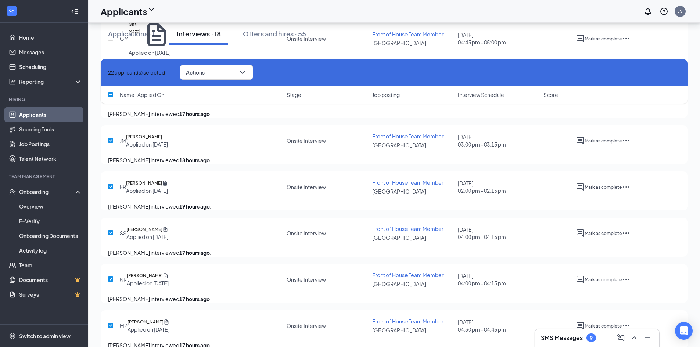
click at [108, 71] on div "GM Gift Mazel Applied on Sep 11 Onsite Interview Front of House Team Member Nor…" at bounding box center [394, 42] width 587 height 58
click at [111, 41] on input "checkbox" at bounding box center [110, 38] width 5 height 5
checkbox input "true"
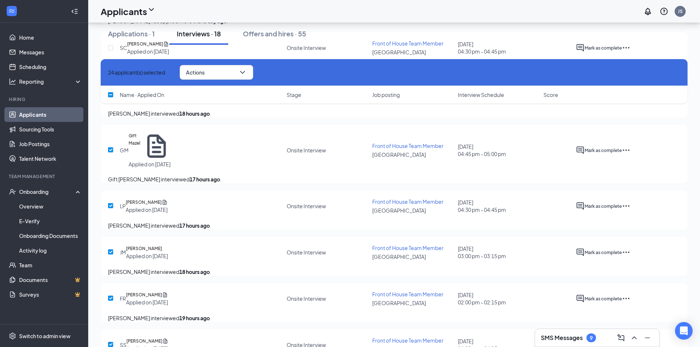
scroll to position [1071, 0]
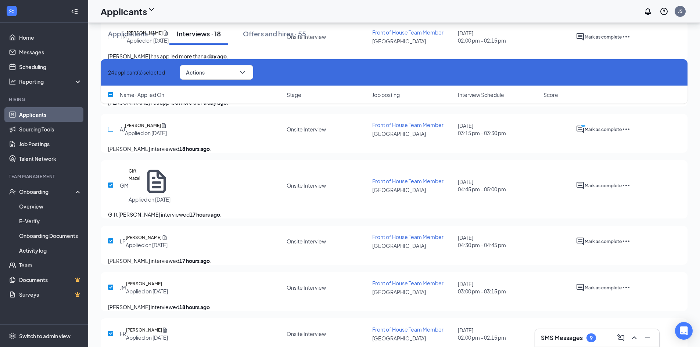
click at [113, 132] on input "checkbox" at bounding box center [110, 129] width 5 height 5
checkbox input "true"
click at [230, 72] on button "Actions" at bounding box center [216, 72] width 73 height 15
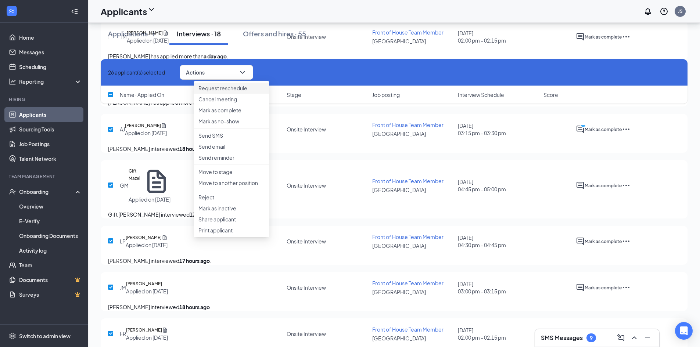
click at [210, 90] on p "Request reschedule" at bounding box center [231, 88] width 66 height 7
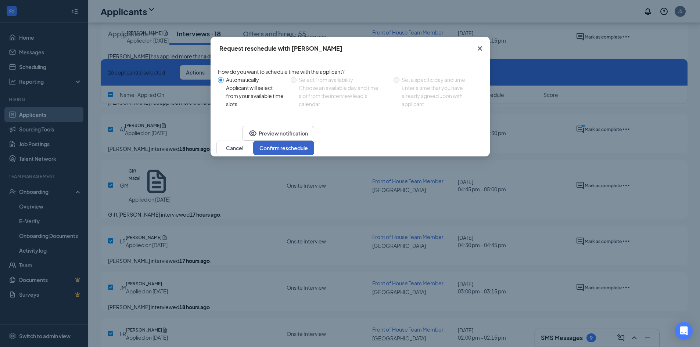
click at [314, 155] on button "Confirm reschedule" at bounding box center [283, 148] width 61 height 15
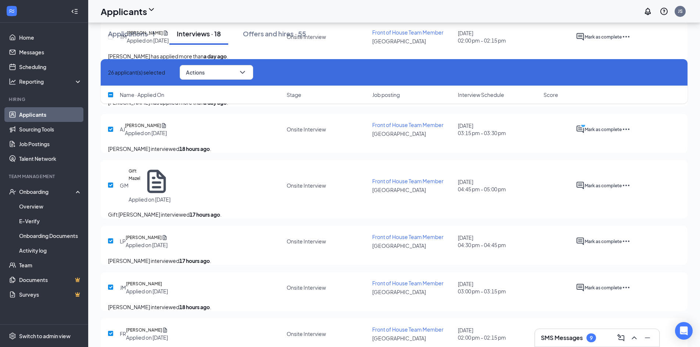
click at [631, 87] on icon "Ellipses" at bounding box center [626, 83] width 9 height 9
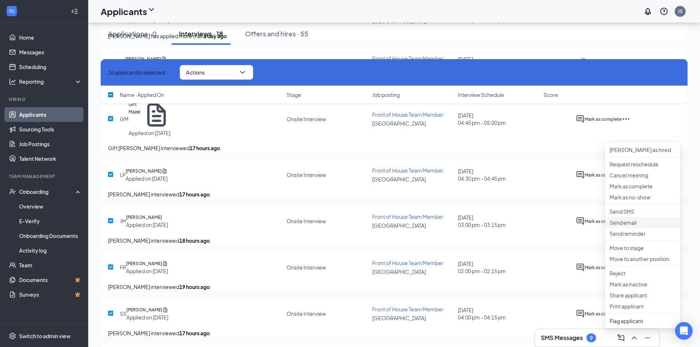
scroll to position [1144, 0]
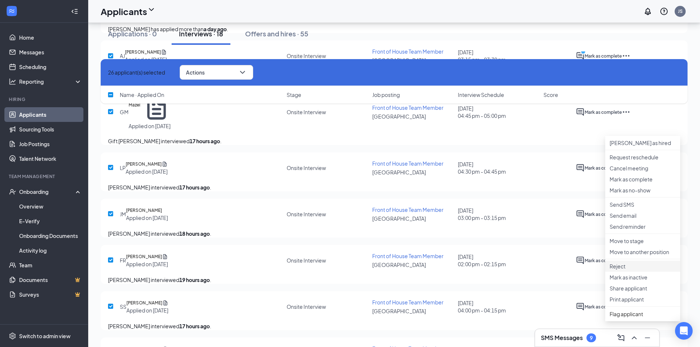
click at [634, 270] on p "Reject" at bounding box center [643, 266] width 66 height 7
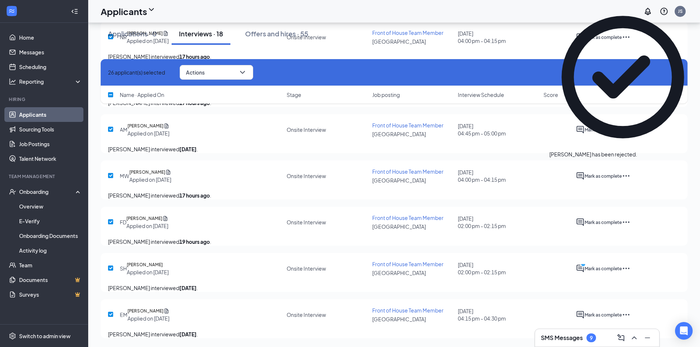
scroll to position [1696, 0]
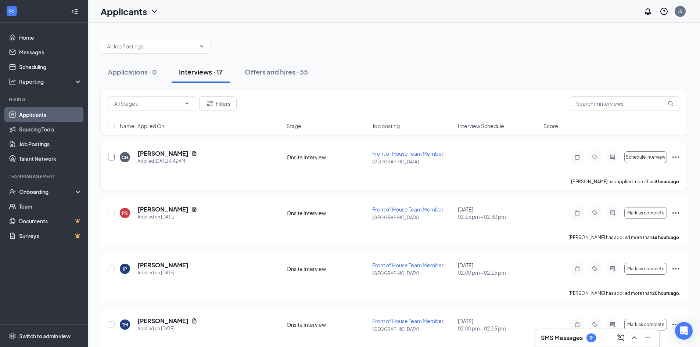
click at [111, 160] on input "checkbox" at bounding box center [111, 157] width 7 height 7
checkbox input "true"
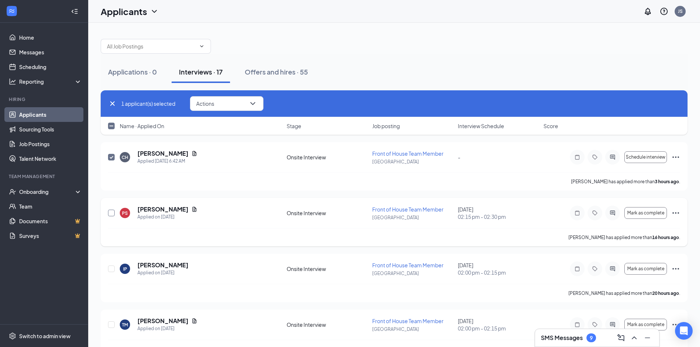
click at [112, 210] on input "checkbox" at bounding box center [111, 213] width 7 height 7
checkbox input "true"
click at [113, 270] on input "checkbox" at bounding box center [111, 269] width 7 height 7
checkbox input "true"
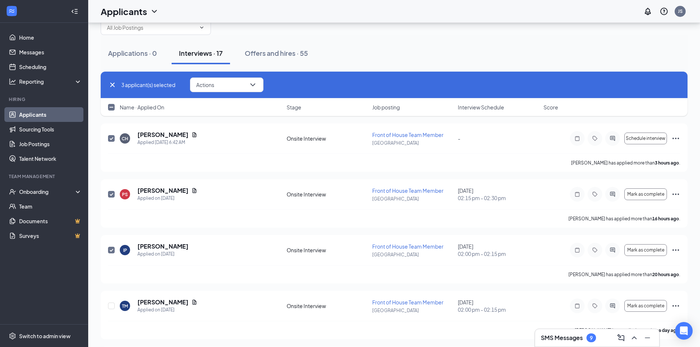
scroll to position [37, 0]
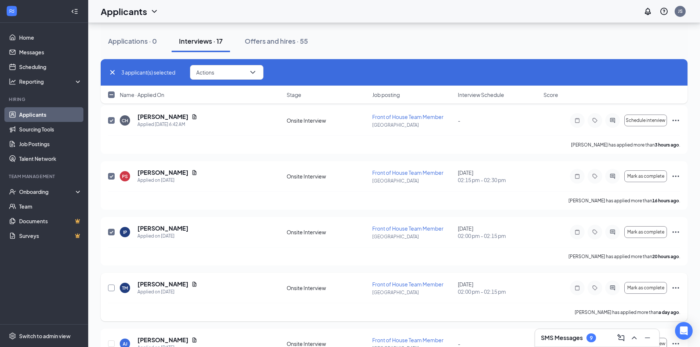
click at [111, 288] on input "checkbox" at bounding box center [111, 288] width 7 height 7
checkbox input "true"
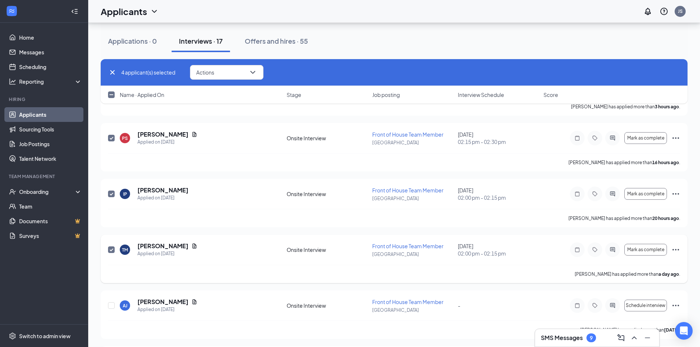
scroll to position [110, 0]
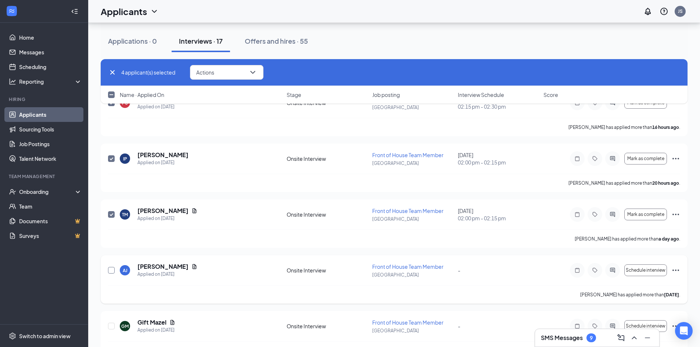
click at [110, 273] on input "checkbox" at bounding box center [111, 270] width 7 height 7
checkbox input "true"
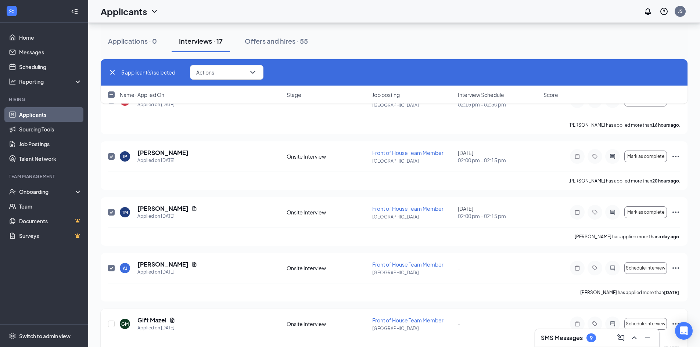
scroll to position [147, 0]
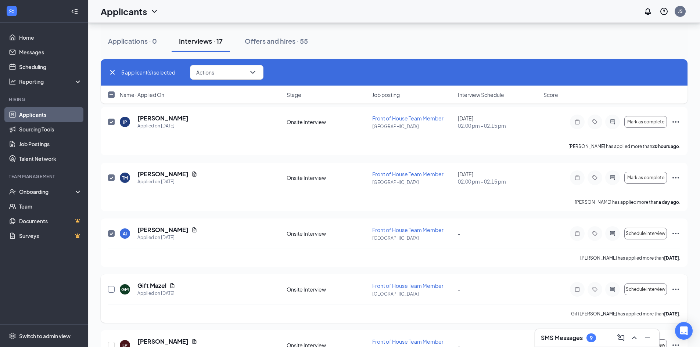
click at [110, 292] on input "checkbox" at bounding box center [111, 289] width 7 height 7
checkbox input "true"
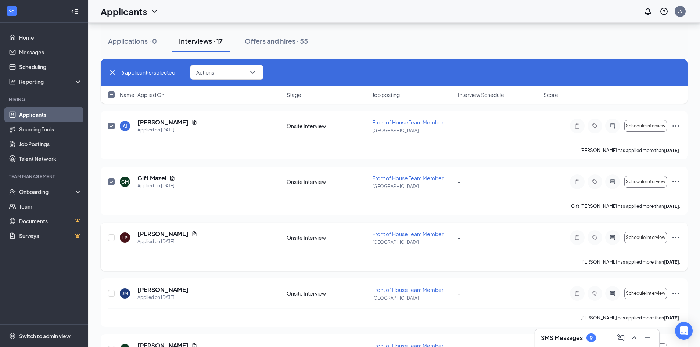
scroll to position [257, 0]
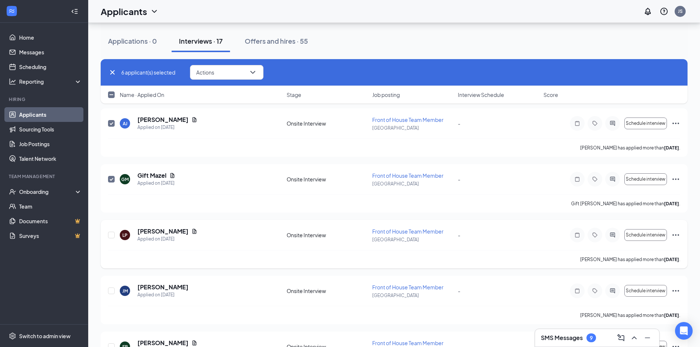
click at [111, 231] on div at bounding box center [111, 234] width 7 height 15
click at [110, 236] on input "checkbox" at bounding box center [111, 235] width 7 height 7
checkbox input "true"
click at [113, 291] on input "checkbox" at bounding box center [111, 291] width 7 height 7
checkbox input "true"
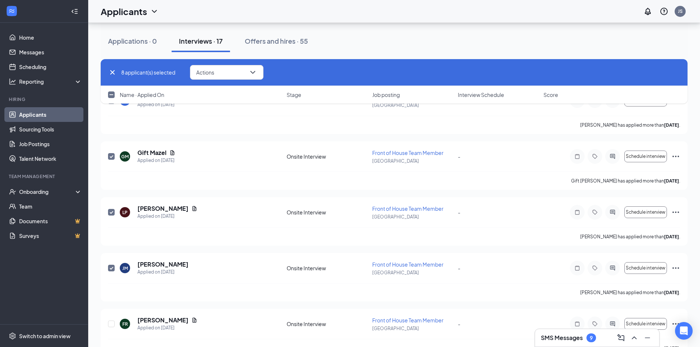
scroll to position [367, 0]
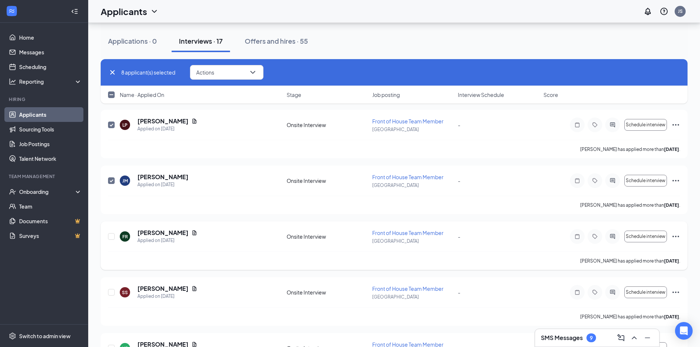
click at [119, 234] on div "FR [PERSON_NAME] Applied on [DATE] Onsite Interview Front of House Team Member …" at bounding box center [394, 240] width 572 height 23
click at [108, 236] on input "checkbox" at bounding box center [111, 236] width 7 height 7
checkbox input "true"
click at [108, 295] on input "checkbox" at bounding box center [111, 292] width 7 height 7
checkbox input "true"
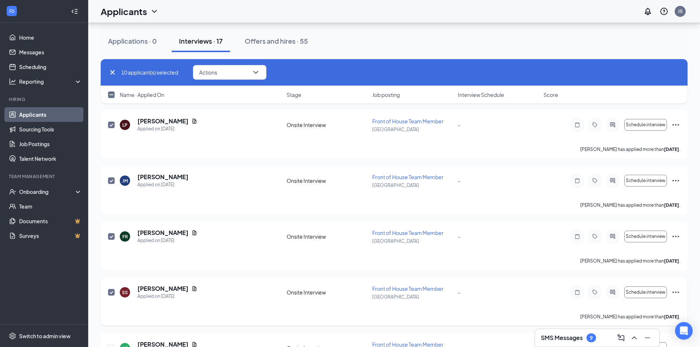
scroll to position [404, 0]
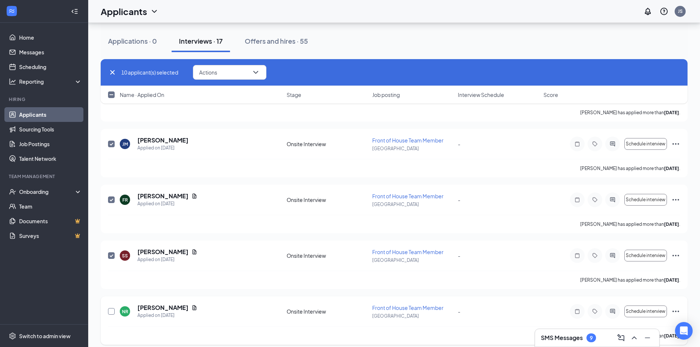
click at [114, 312] on input "checkbox" at bounding box center [111, 311] width 7 height 7
checkbox input "true"
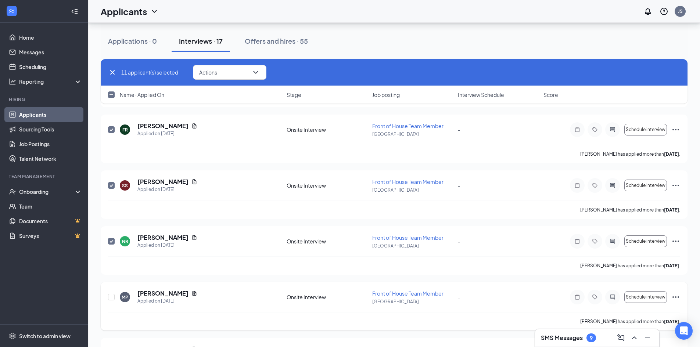
scroll to position [478, 0]
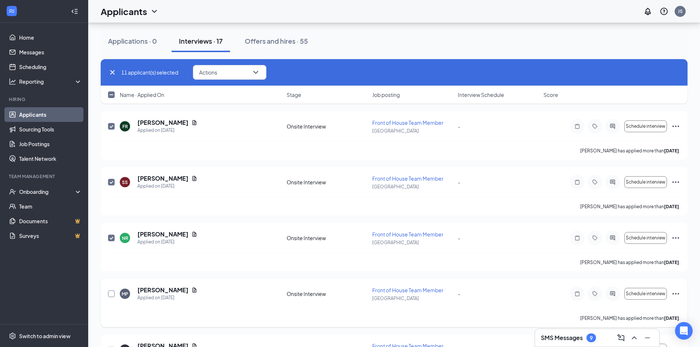
click at [114, 295] on input "checkbox" at bounding box center [111, 294] width 7 height 7
checkbox input "true"
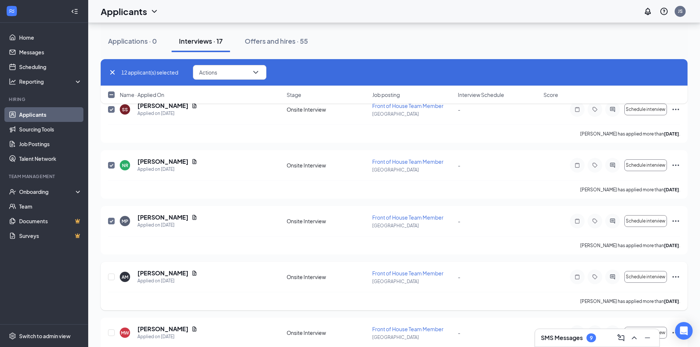
scroll to position [551, 0]
click at [113, 280] on div at bounding box center [111, 276] width 7 height 15
click at [112, 278] on input "checkbox" at bounding box center [111, 276] width 7 height 7
checkbox input "true"
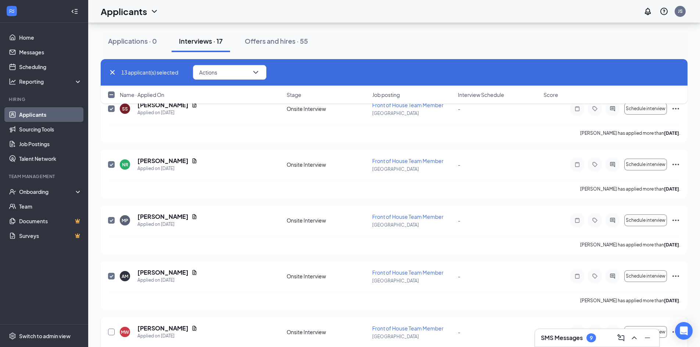
click at [112, 333] on input "checkbox" at bounding box center [111, 332] width 7 height 7
checkbox input "true"
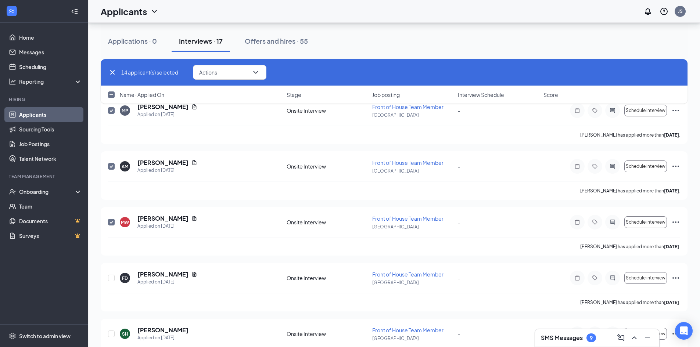
scroll to position [661, 0]
click at [108, 279] on input "checkbox" at bounding box center [111, 278] width 7 height 7
checkbox input "true"
click at [114, 333] on input "checkbox" at bounding box center [111, 333] width 7 height 7
checkbox input "true"
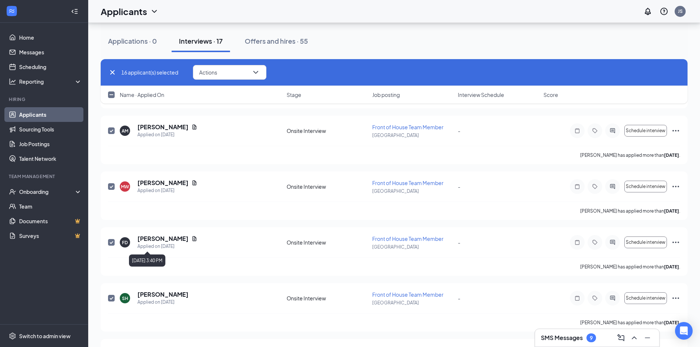
scroll to position [746, 0]
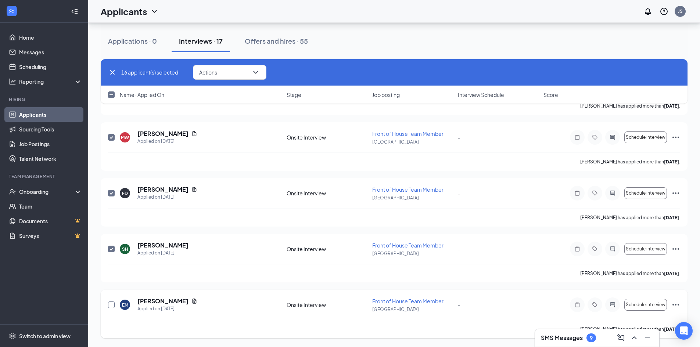
click at [113, 305] on input "checkbox" at bounding box center [111, 305] width 7 height 7
checkbox input "true"
click at [232, 79] on button "Actions" at bounding box center [229, 72] width 73 height 15
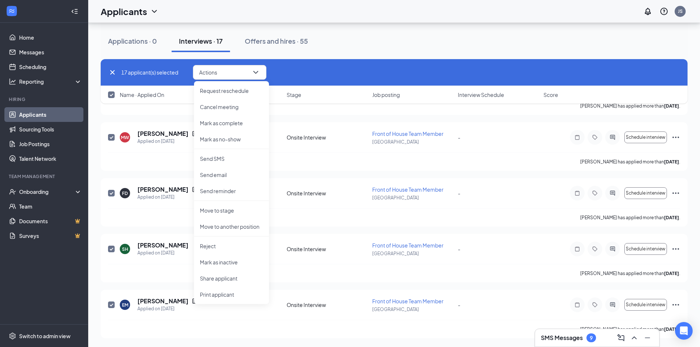
click at [113, 71] on icon "Cross" at bounding box center [112, 72] width 9 height 9
checkbox input "false"
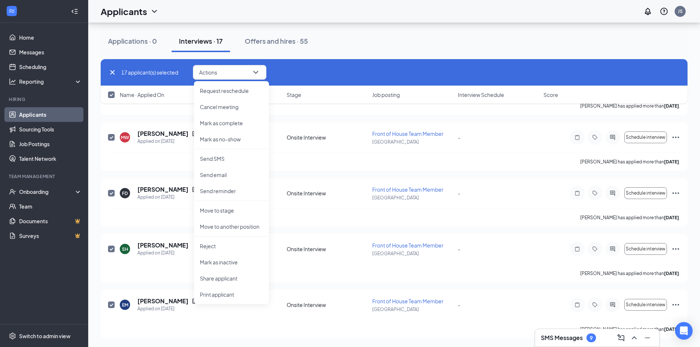
checkbox input "false"
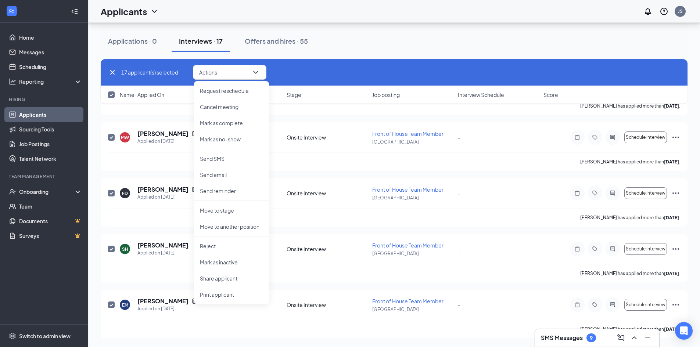
checkbox input "false"
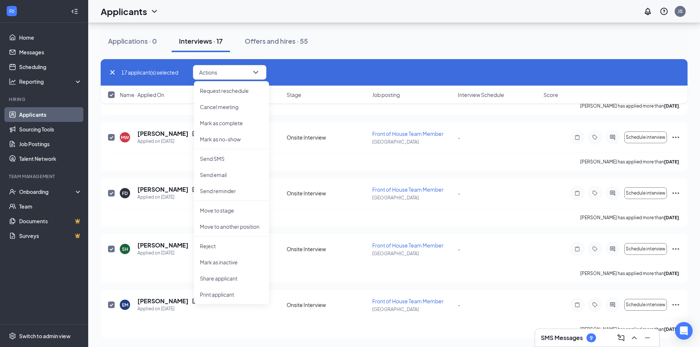
checkbox input "false"
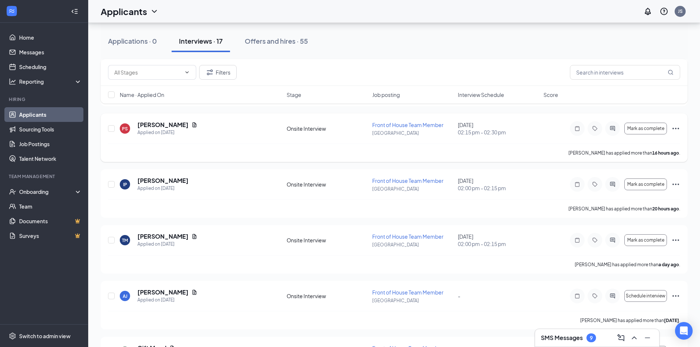
scroll to position [0, 0]
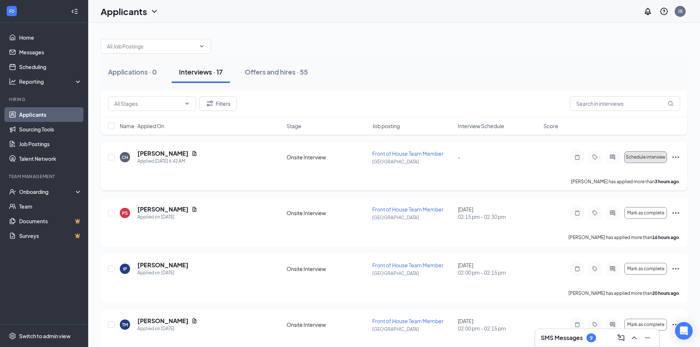
click at [655, 157] on span "Schedule interview" at bounding box center [646, 157] width 40 height 5
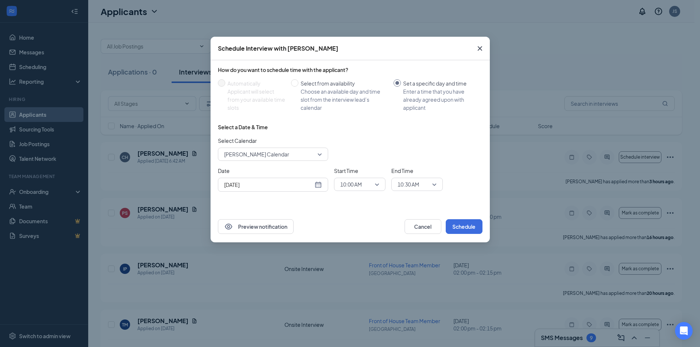
click at [482, 46] on icon "Cross" at bounding box center [480, 48] width 9 height 9
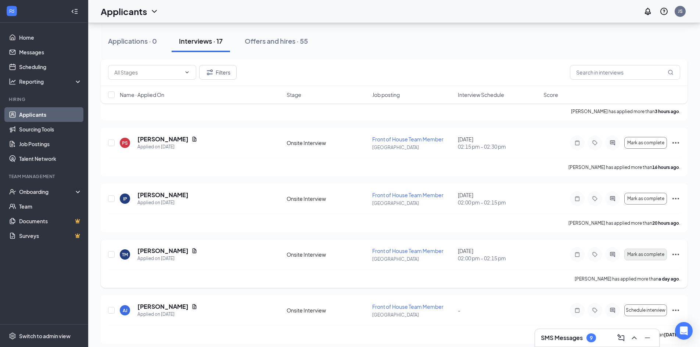
scroll to position [147, 0]
